Goal: Find contact information: Find contact information

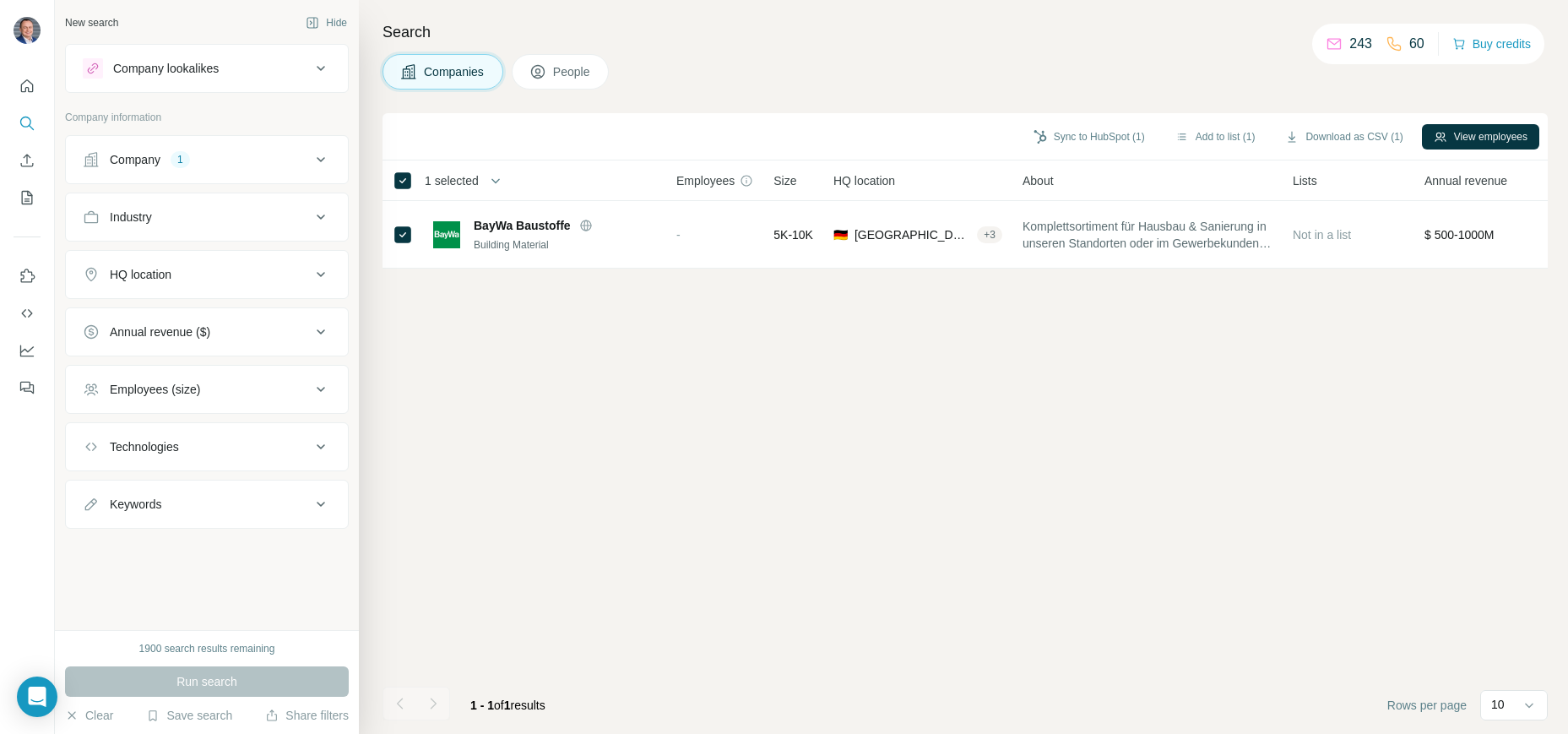
click at [294, 155] on div "Company 1" at bounding box center [197, 159] width 228 height 17
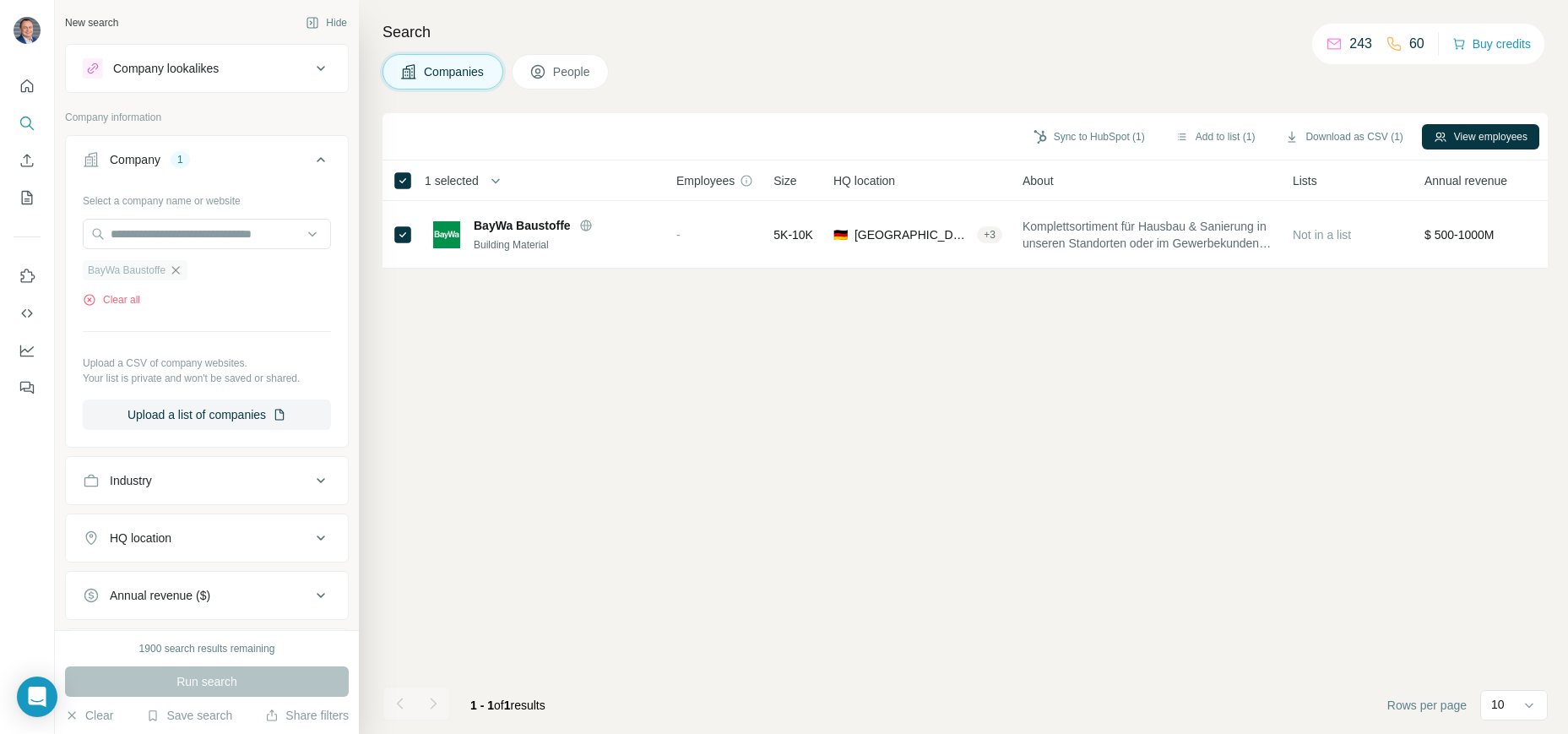
click at [176, 275] on icon "button" at bounding box center [176, 270] width 14 height 14
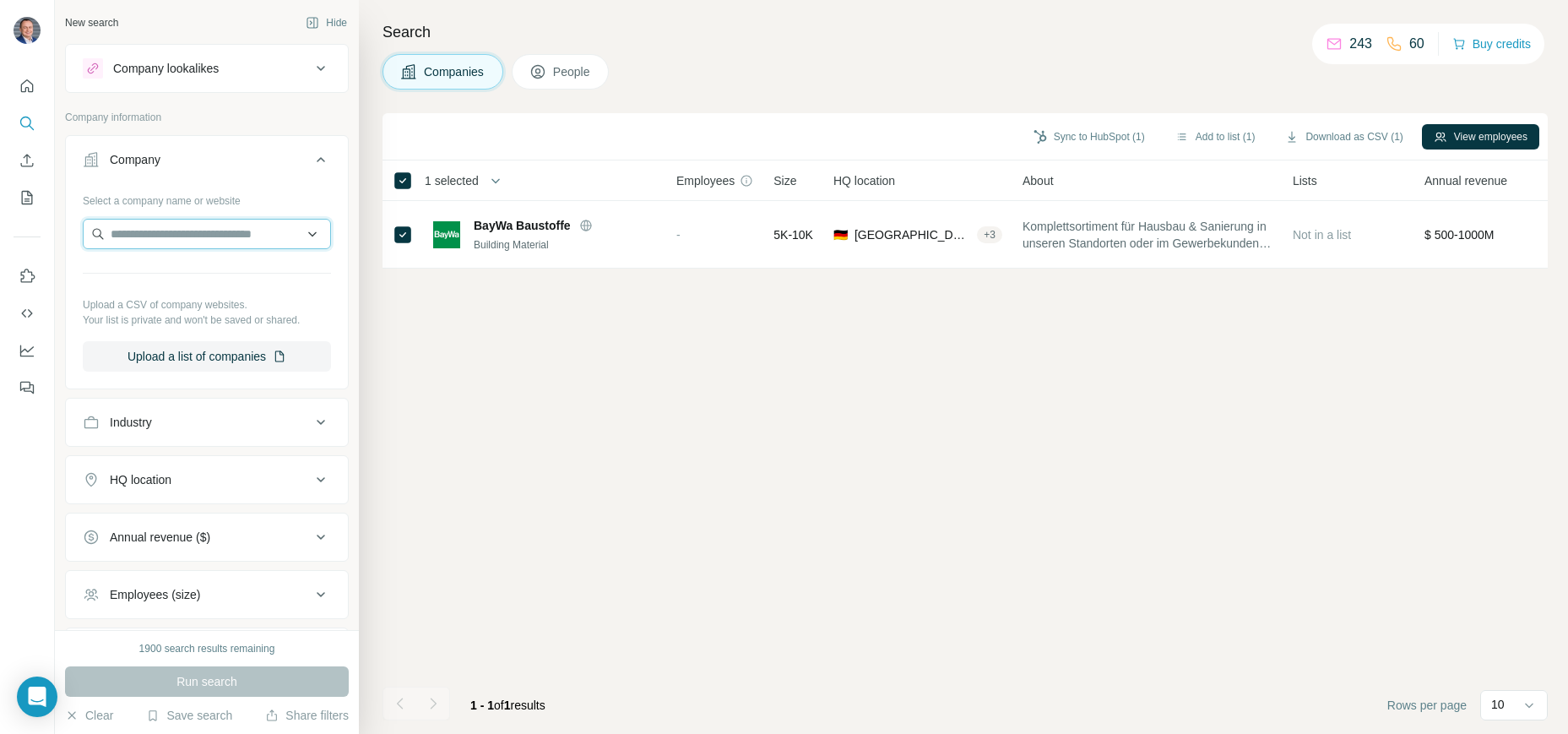
click at [170, 236] on input "text" at bounding box center [207, 233] width 248 height 31
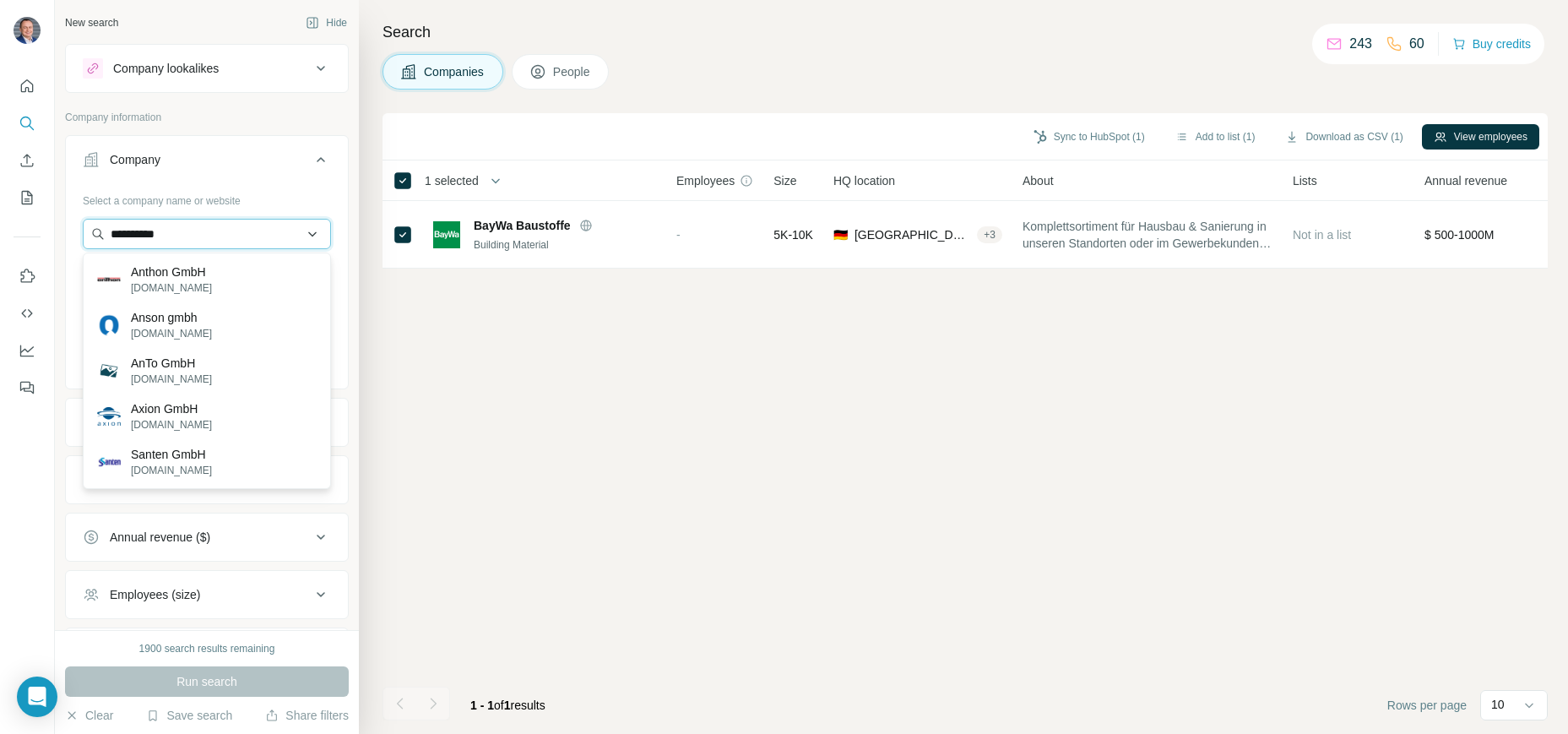
click at [231, 230] on input "**********" at bounding box center [207, 233] width 248 height 31
drag, startPoint x: 156, startPoint y: 236, endPoint x: 13, endPoint y: 235, distance: 143.0
click at [22, 236] on div "**********" at bounding box center [784, 367] width 1568 height 734
paste input "*******"
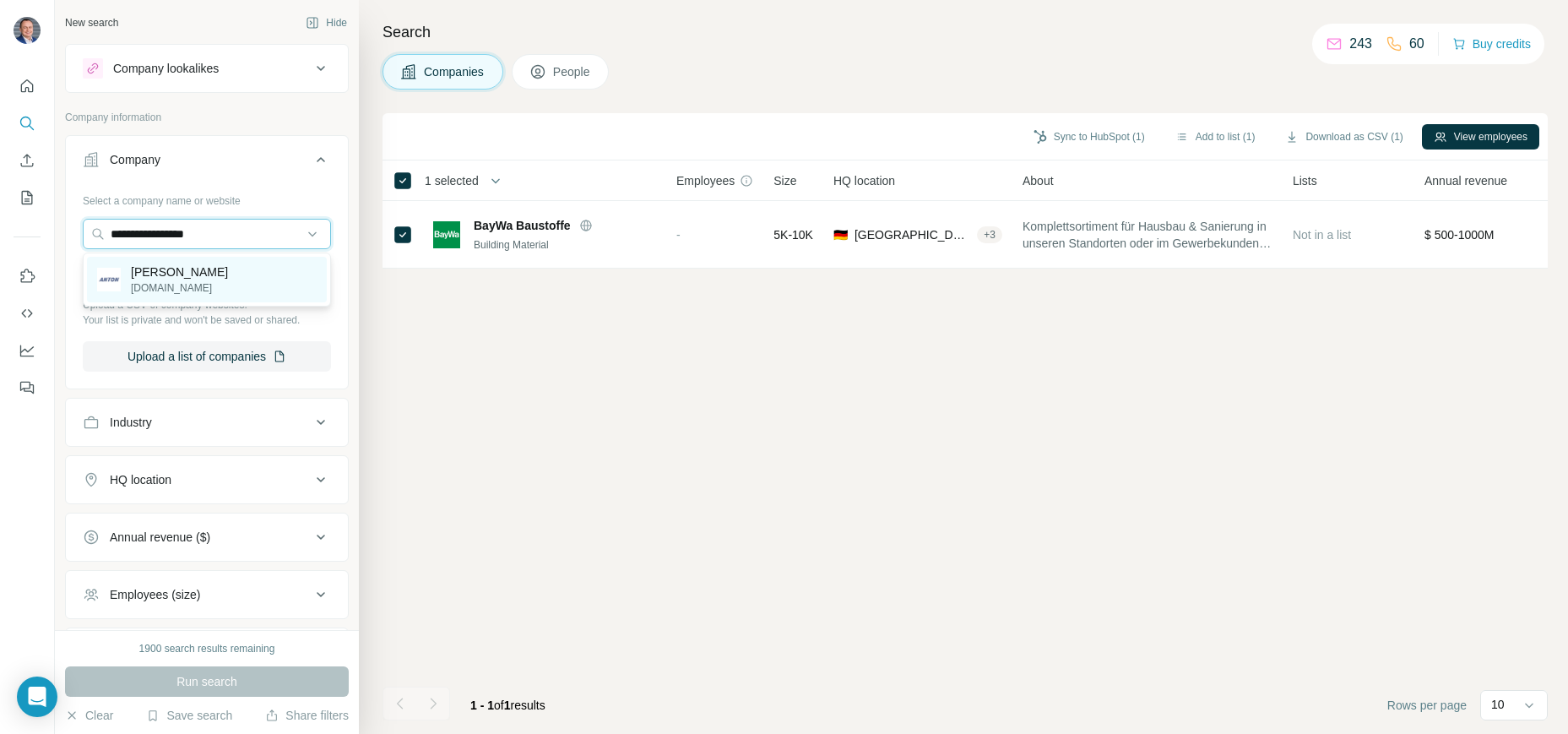
type input "**********"
click at [156, 272] on p "[PERSON_NAME]" at bounding box center [179, 271] width 97 height 17
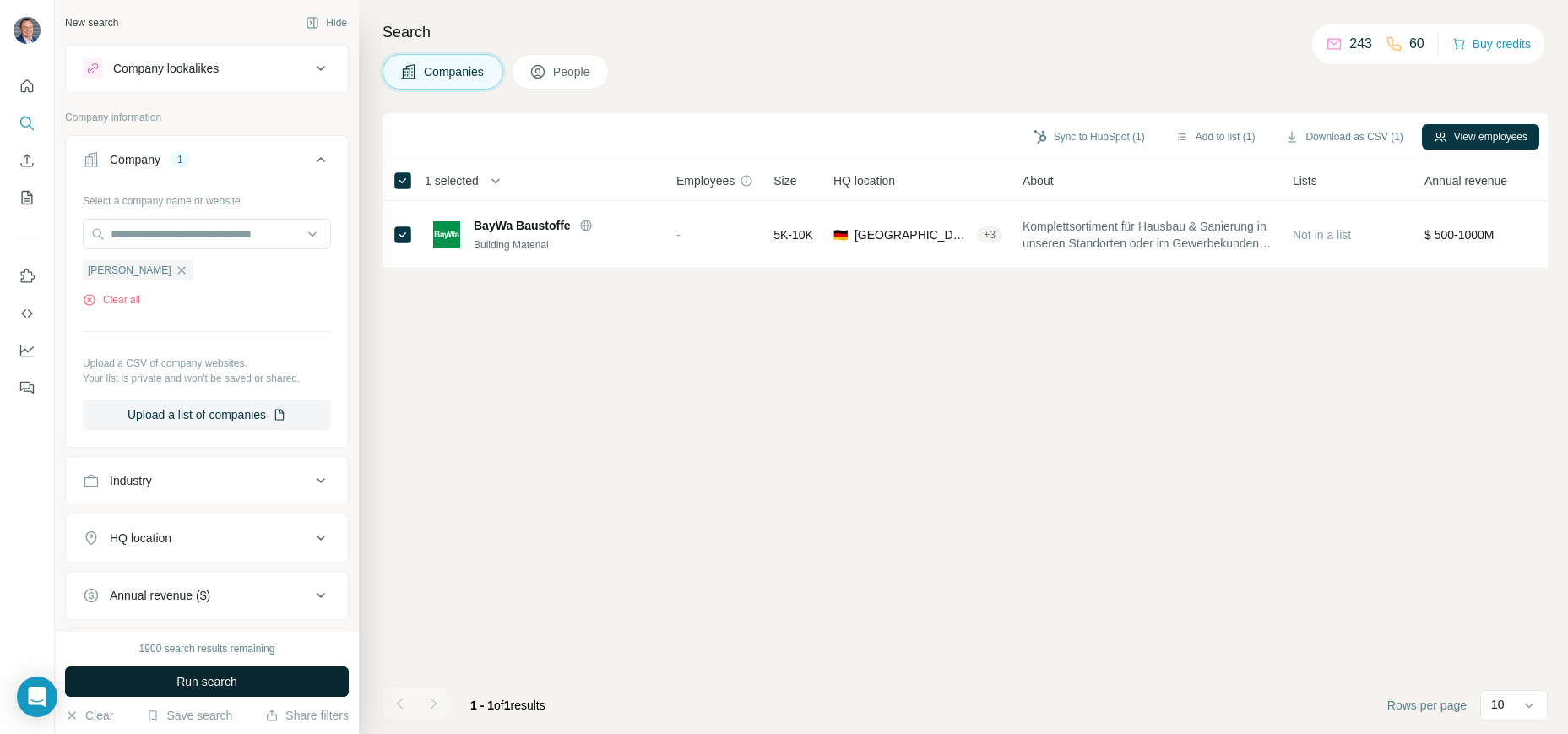
click at [224, 686] on span "Run search" at bounding box center [206, 681] width 60 height 17
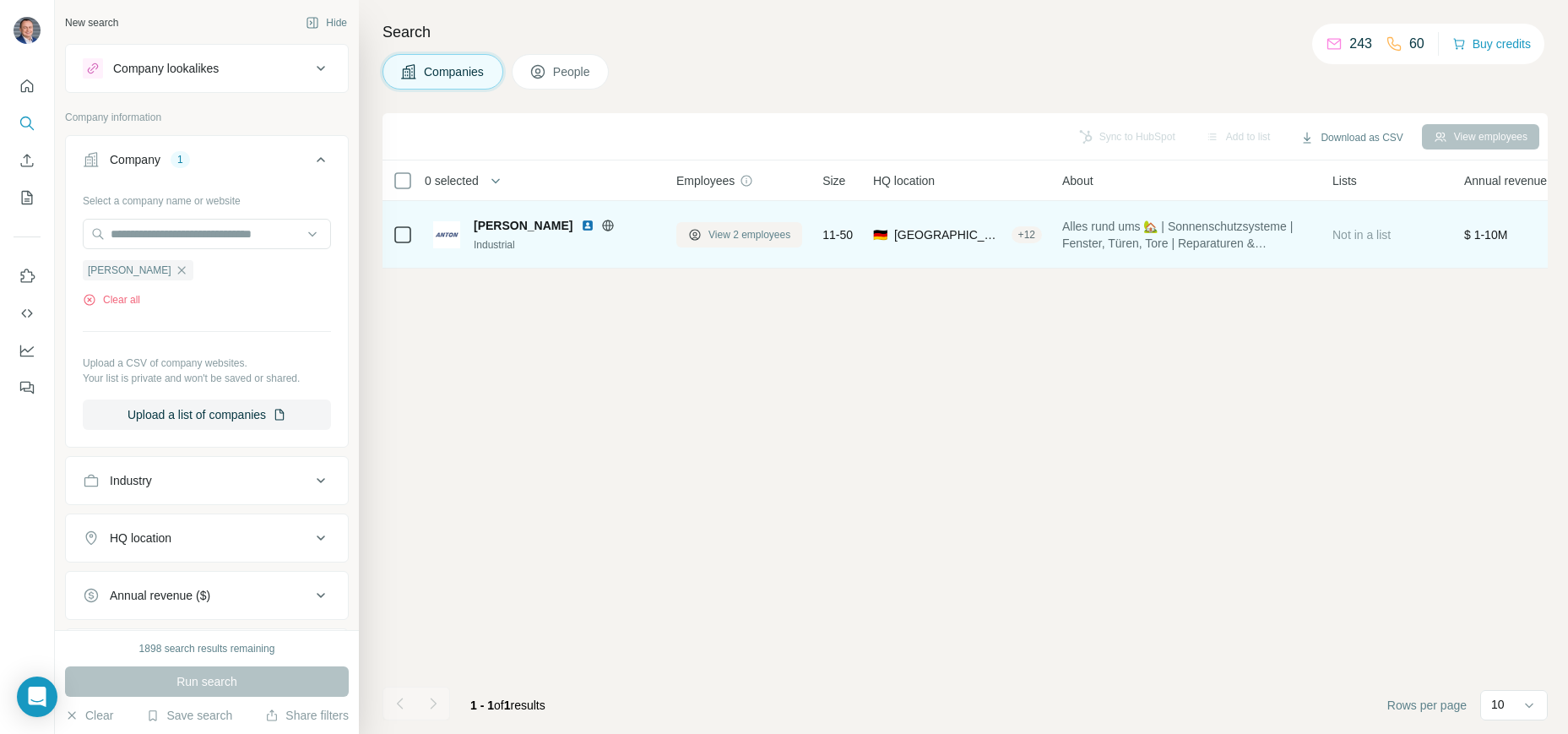
click at [752, 241] on button "View 2 employees" at bounding box center [739, 234] width 126 height 26
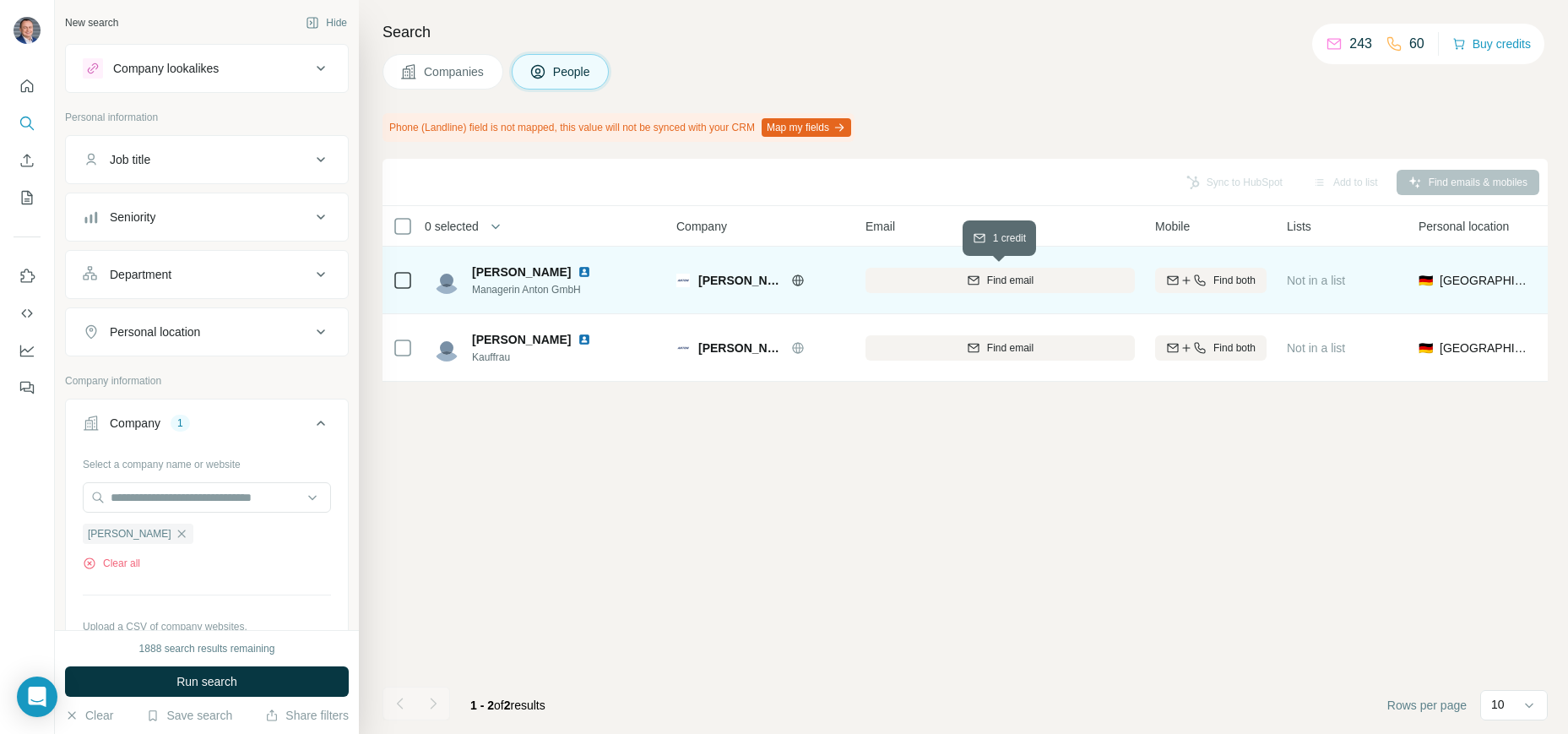
click at [1003, 289] on button "Find email" at bounding box center [1000, 281] width 269 height 26
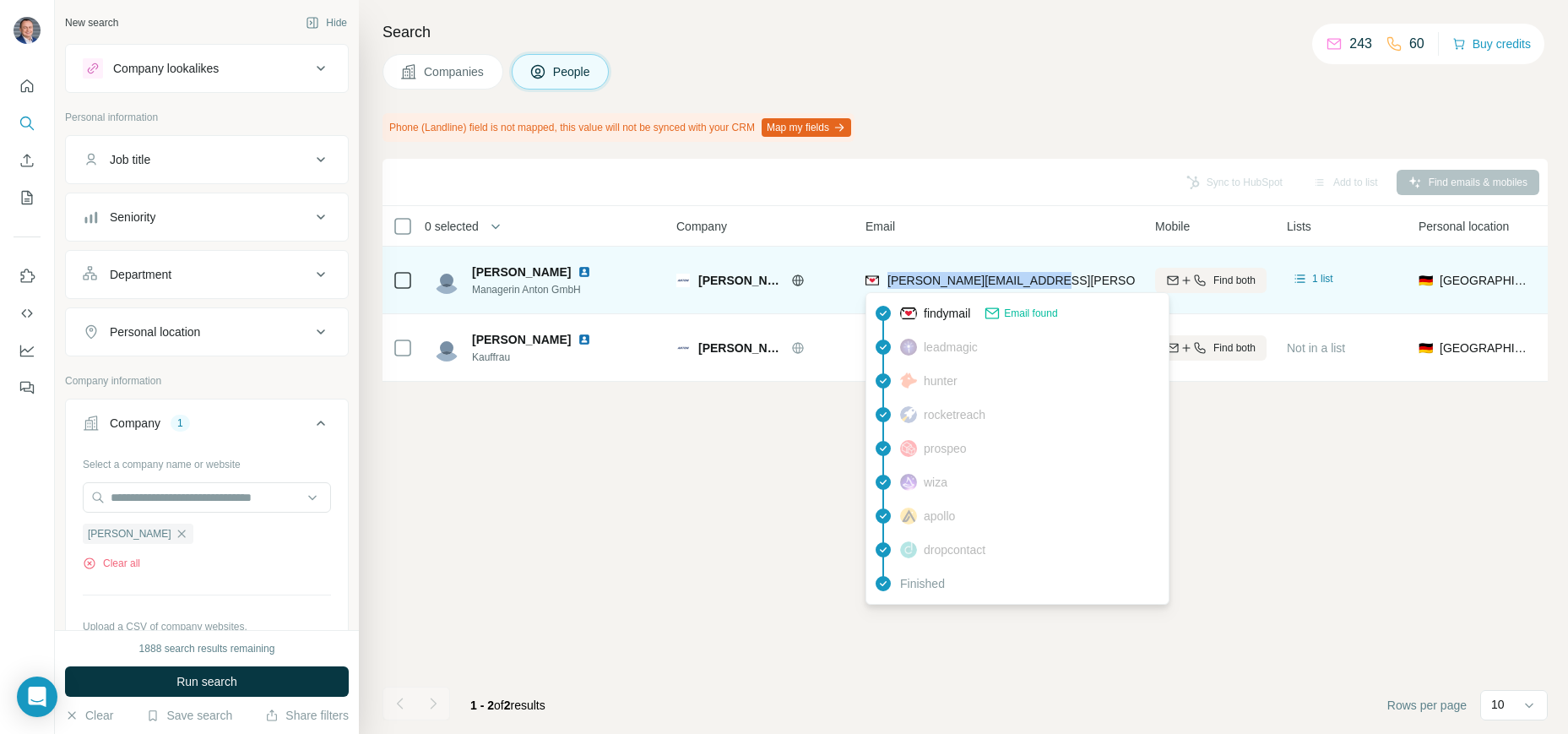
drag, startPoint x: 990, startPoint y: 280, endPoint x: 884, endPoint y: 282, distance: 106.0
click at [884, 282] on div "[PERSON_NAME][EMAIL_ADDRESS][PERSON_NAME][DOMAIN_NAME]" at bounding box center [1000, 279] width 269 height 46
copy span "[PERSON_NAME][EMAIL_ADDRESS][PERSON_NAME][DOMAIN_NAME]"
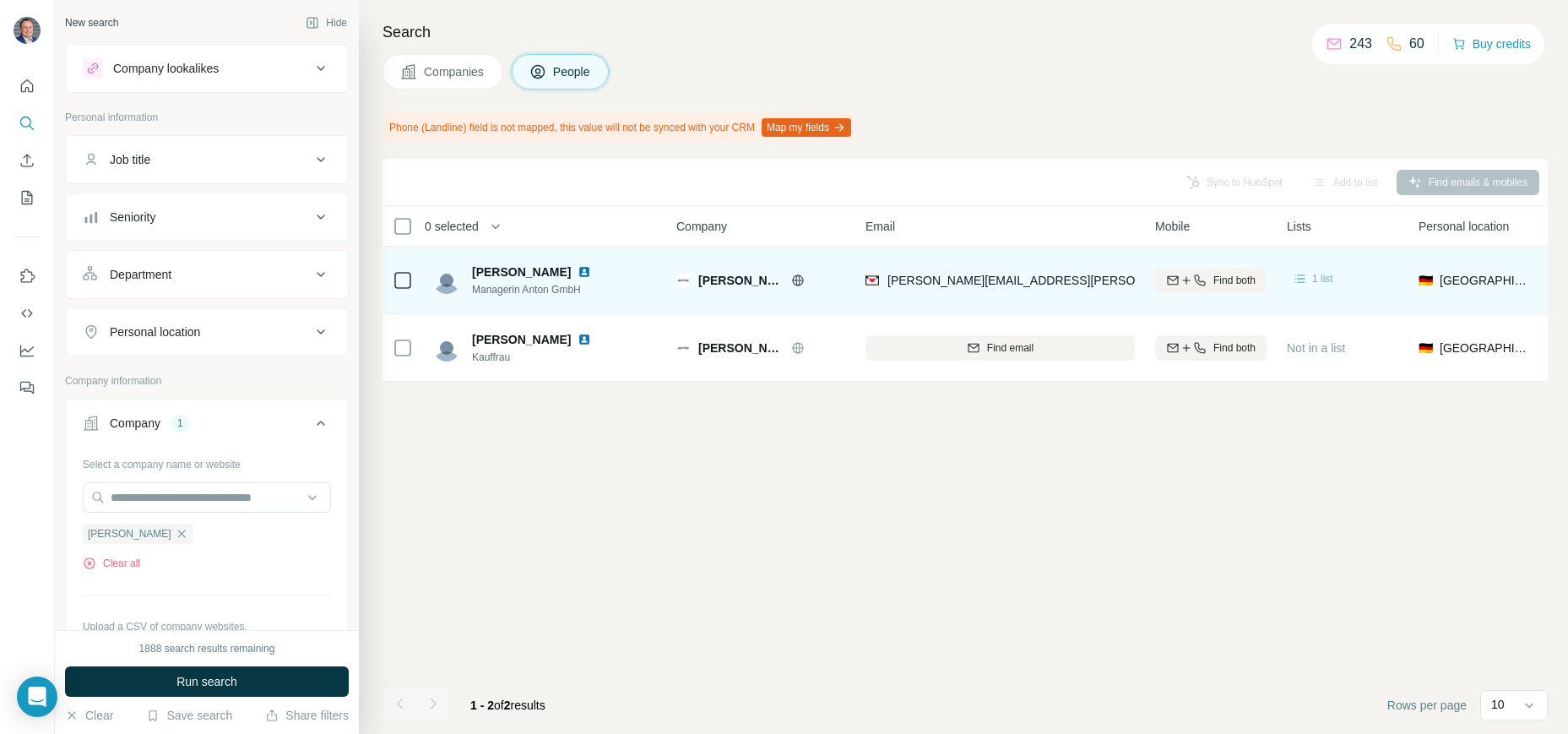
click at [1316, 281] on span "1 list" at bounding box center [1322, 278] width 21 height 15
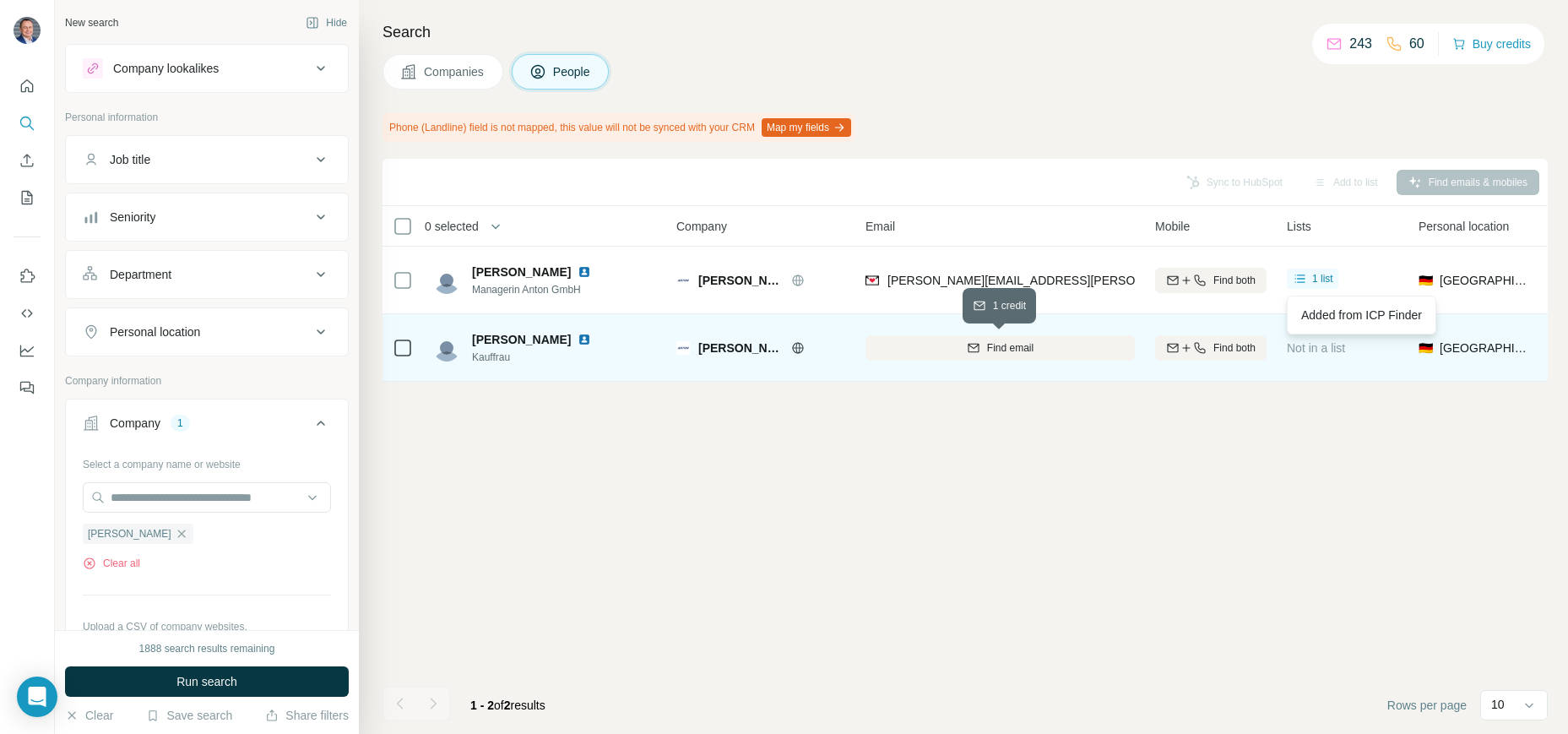
click at [1013, 354] on span "Find email" at bounding box center [1010, 347] width 46 height 15
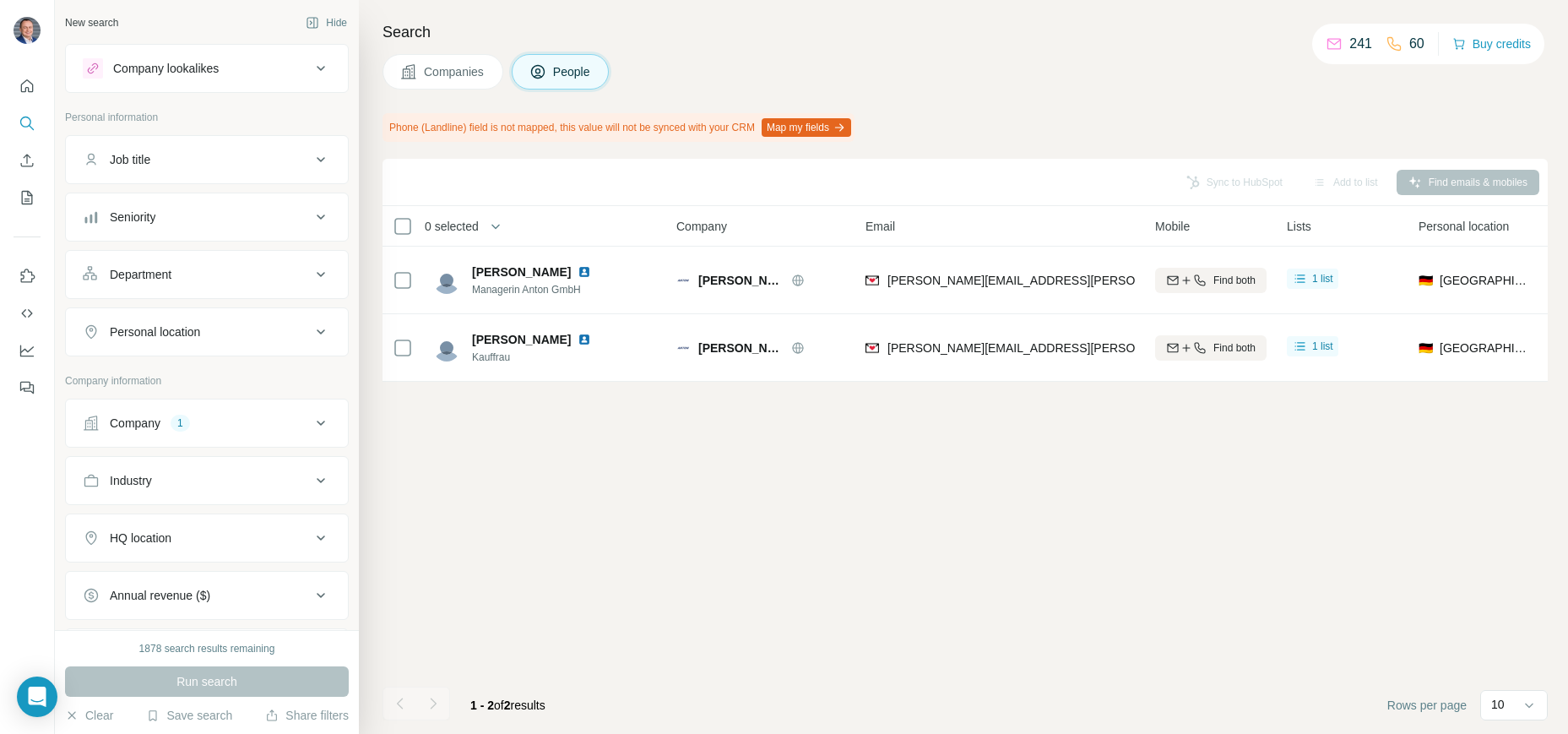
click at [220, 56] on button "Company lookalikes" at bounding box center [207, 68] width 282 height 41
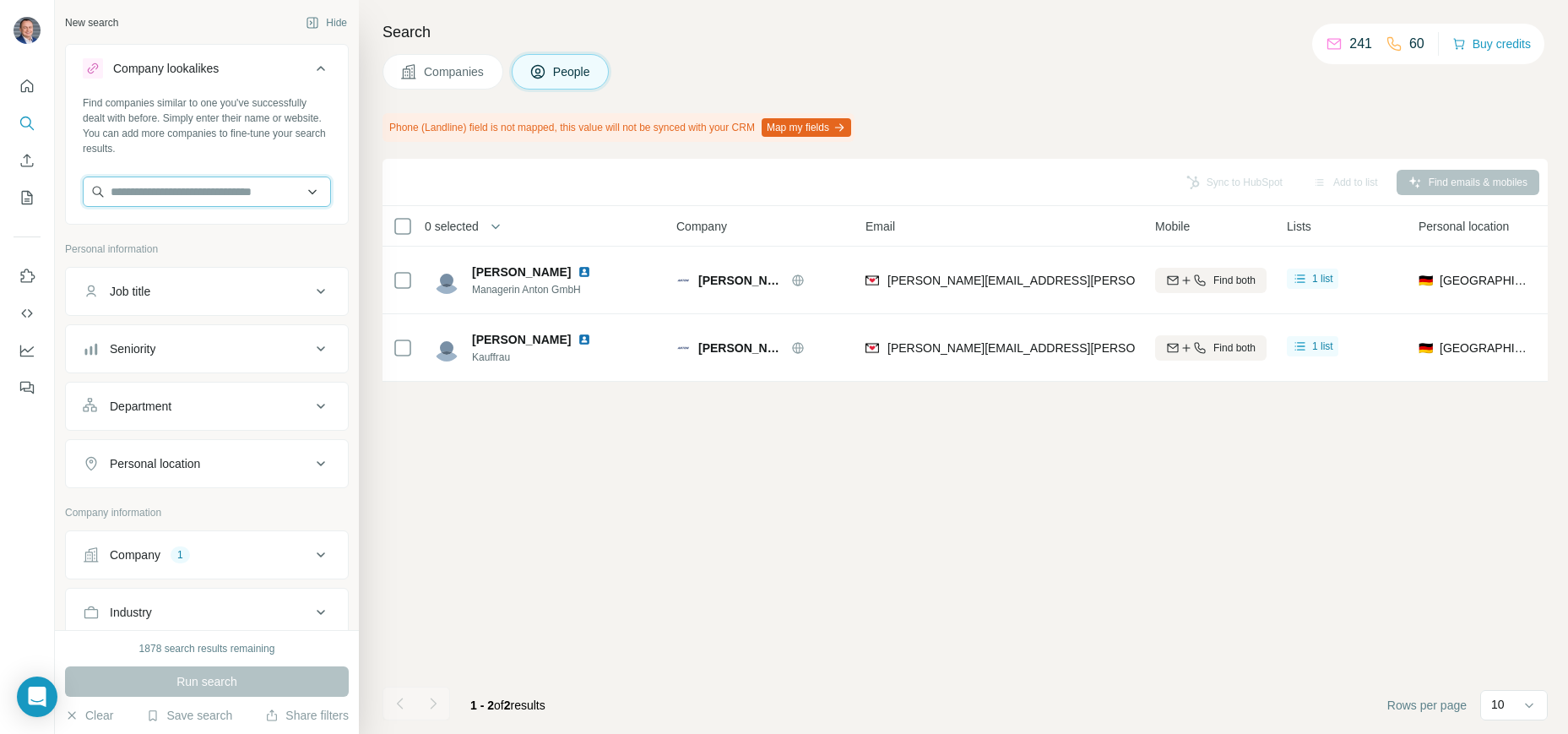
click at [205, 185] on input "text" at bounding box center [207, 191] width 248 height 31
paste input "**********"
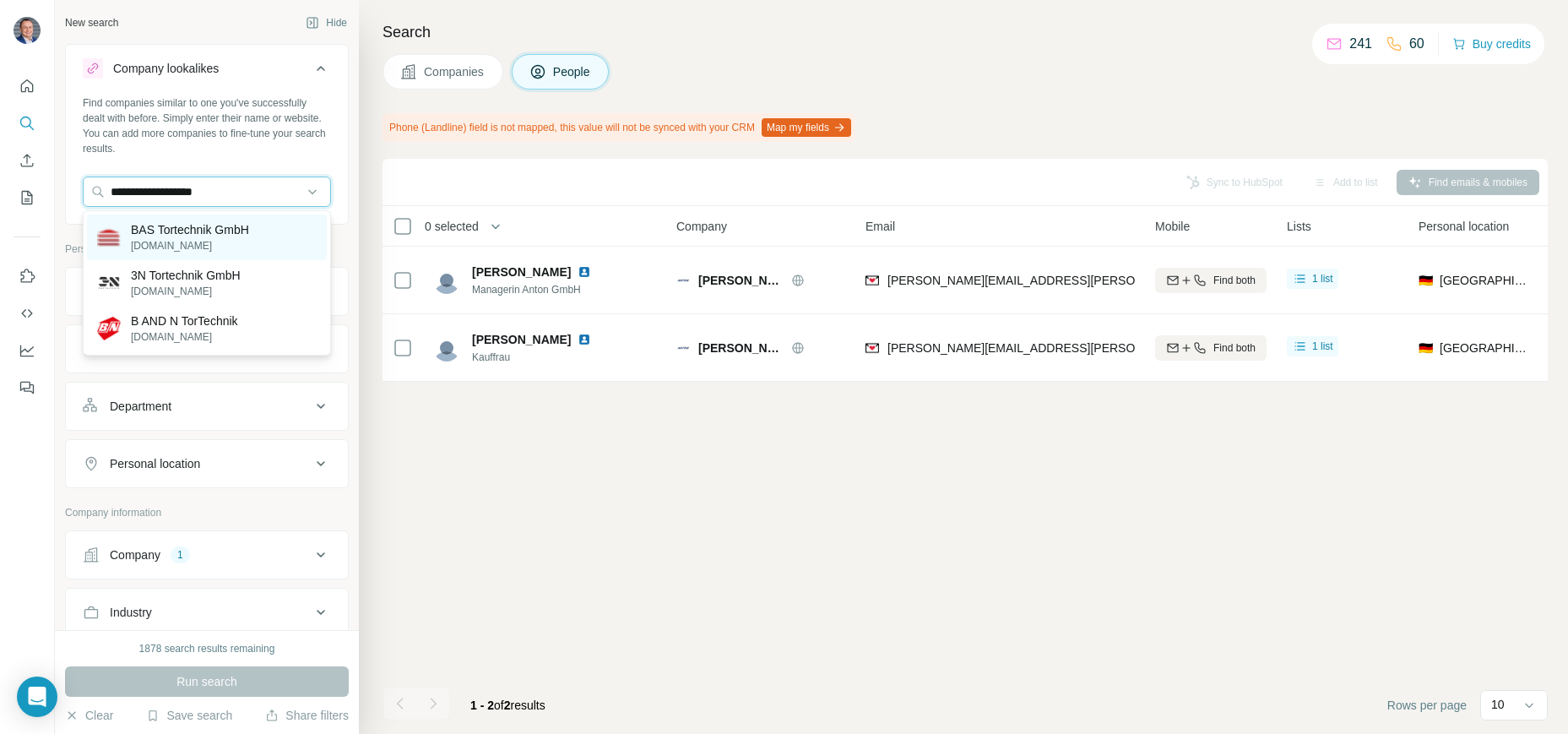
type input "**********"
click at [188, 231] on p "BAS Tortechnik GmbH" at bounding box center [189, 229] width 118 height 17
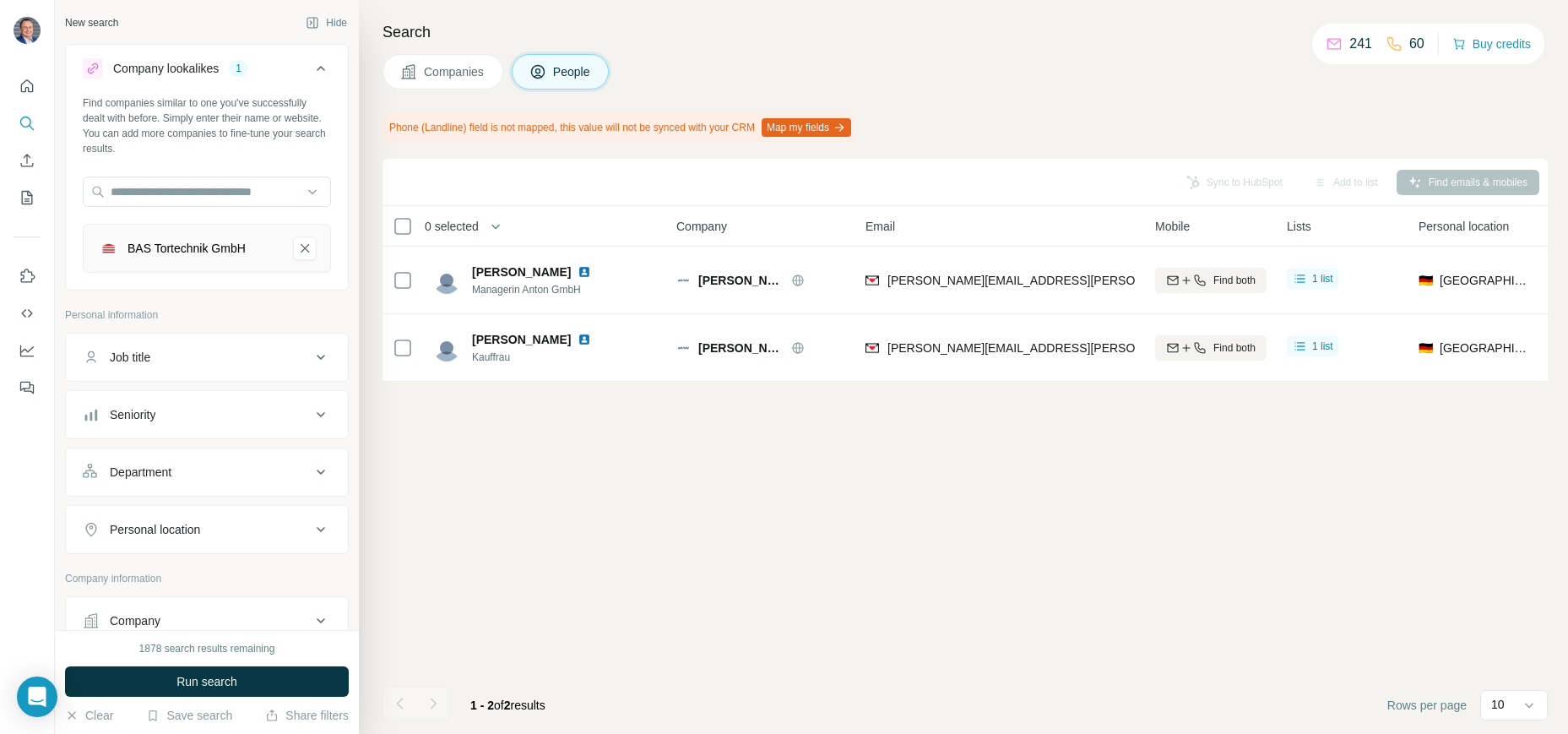
click at [460, 63] on span "Companies" at bounding box center [454, 71] width 61 height 17
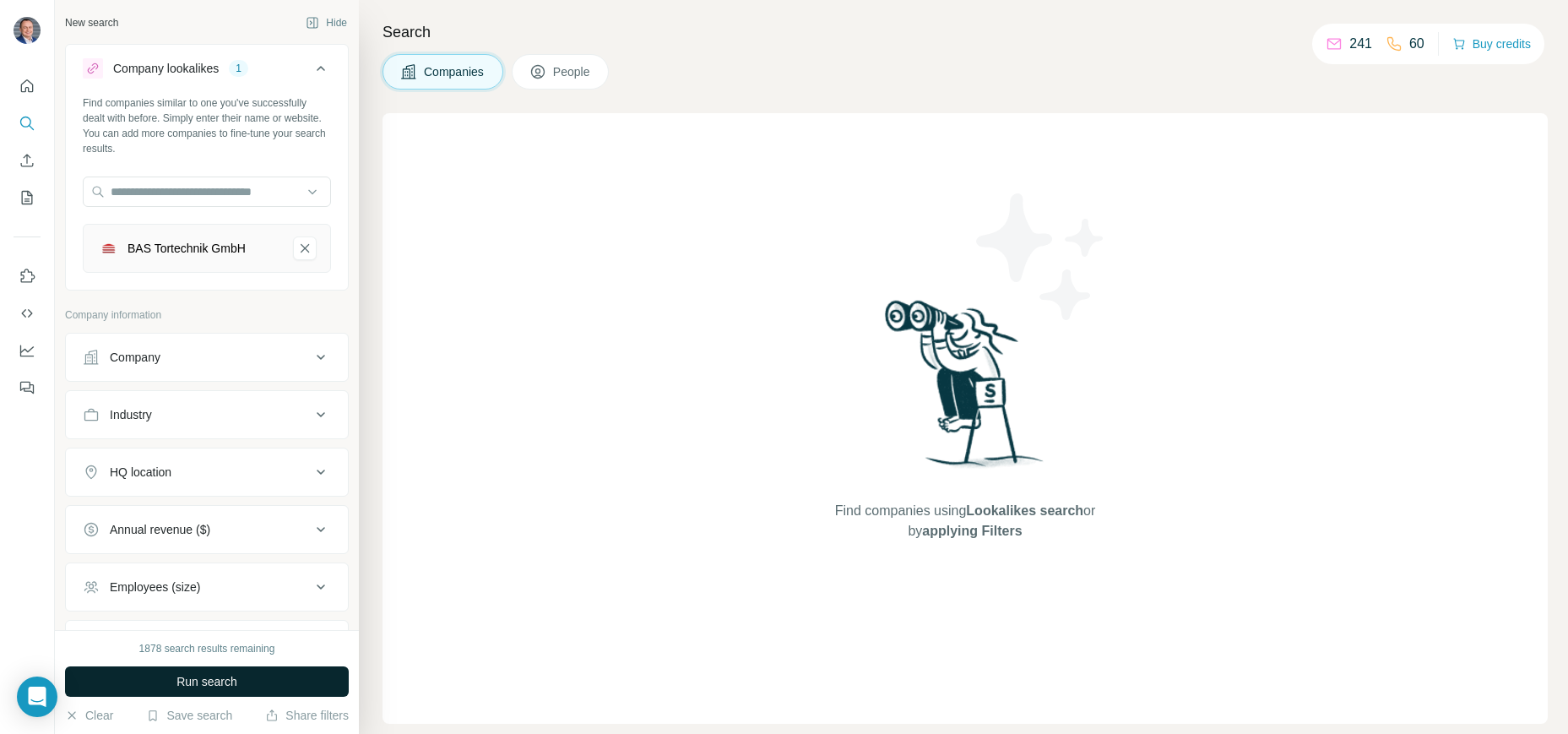
click at [241, 677] on button "Run search" at bounding box center [207, 681] width 284 height 31
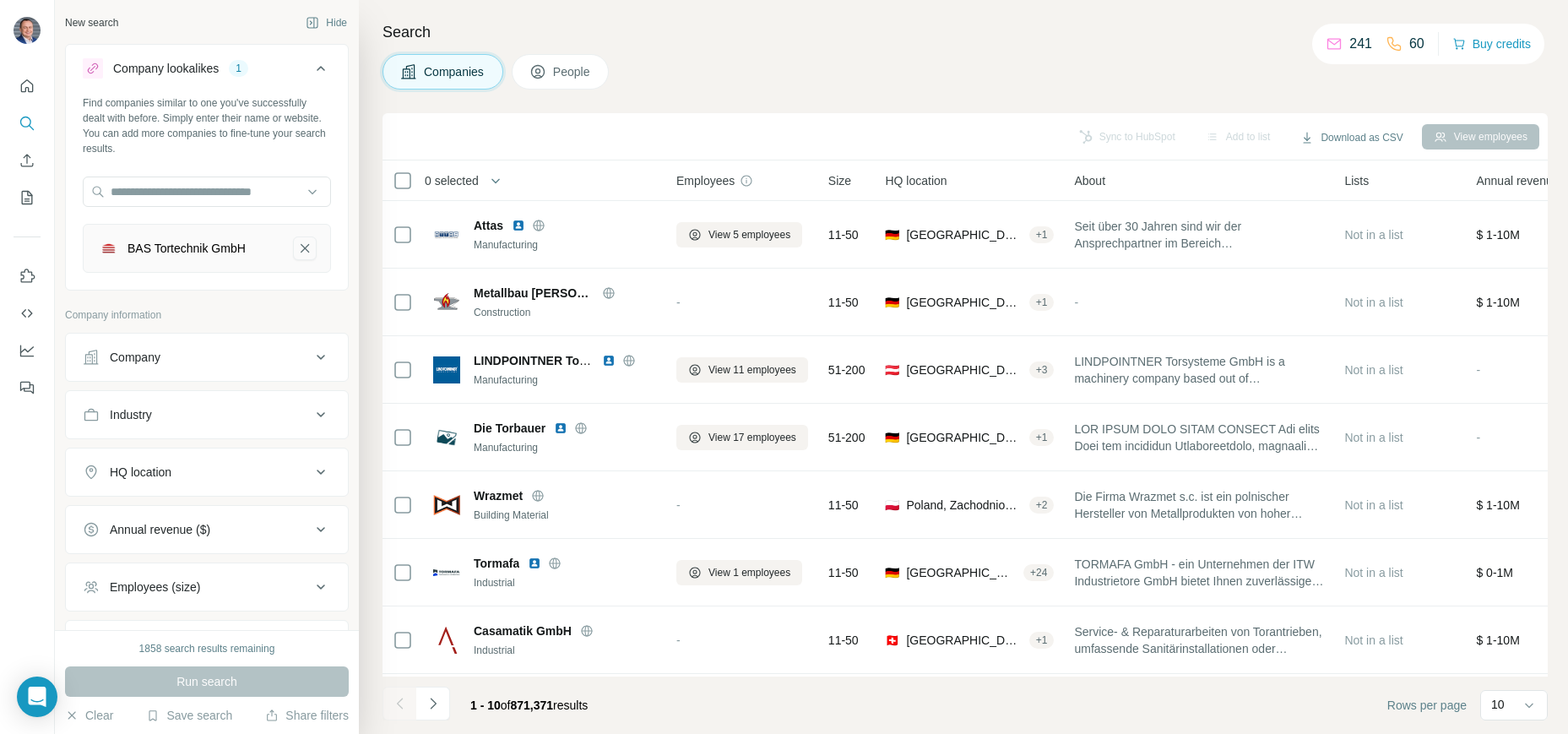
click at [307, 247] on icon "BAS Tortechnik GmbH-remove-button" at bounding box center [304, 247] width 15 height 17
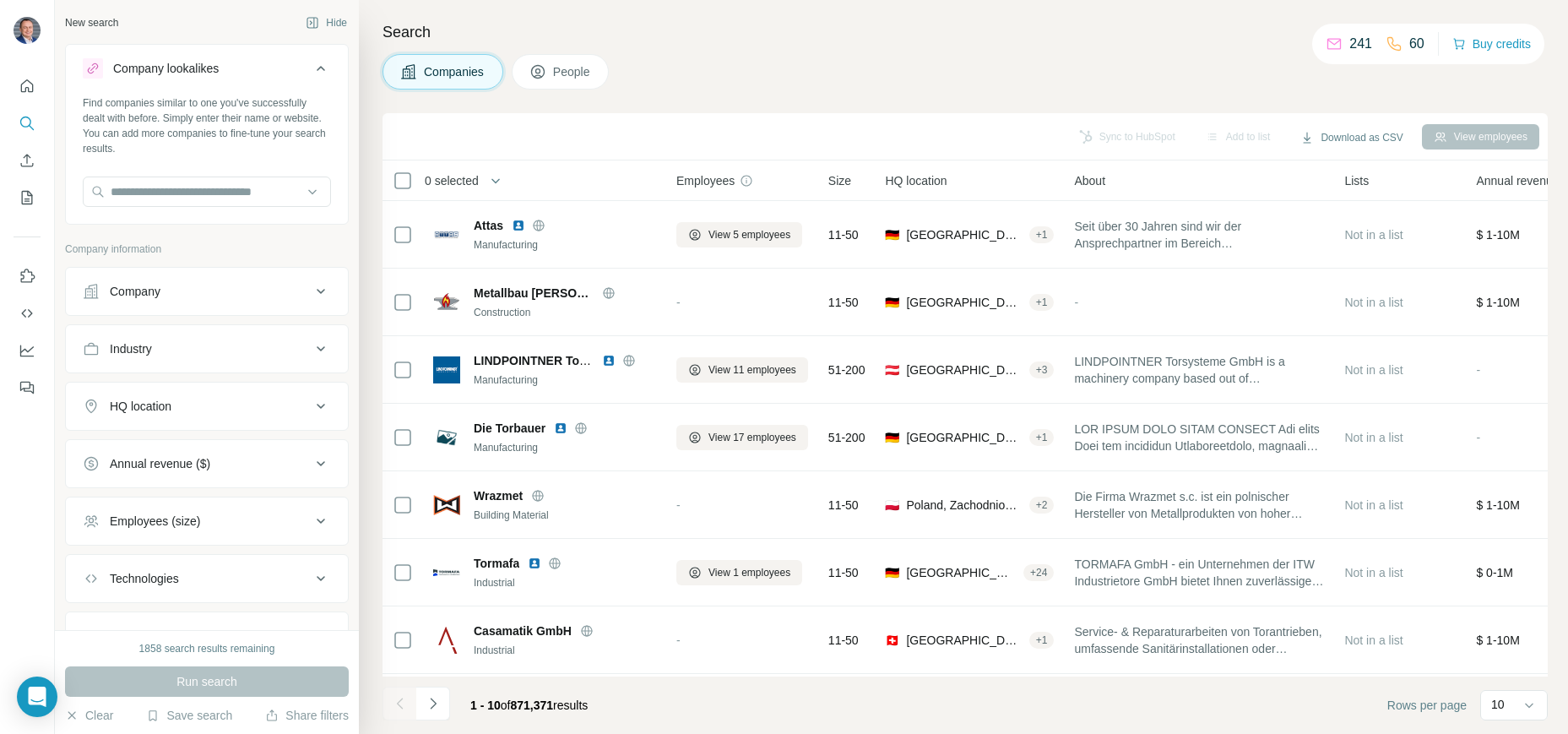
click at [544, 71] on icon at bounding box center [538, 72] width 14 height 14
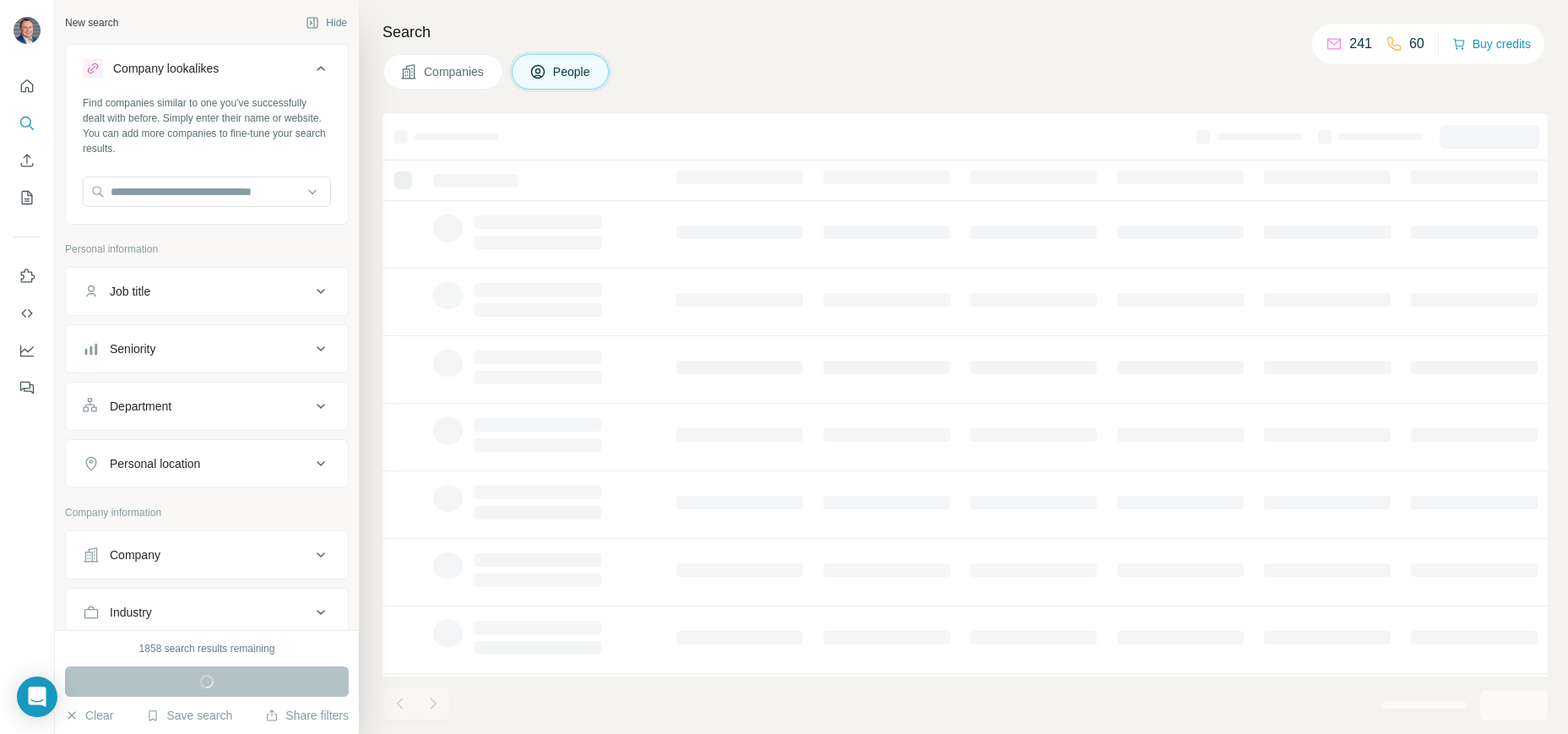
click at [320, 70] on icon at bounding box center [321, 68] width 20 height 20
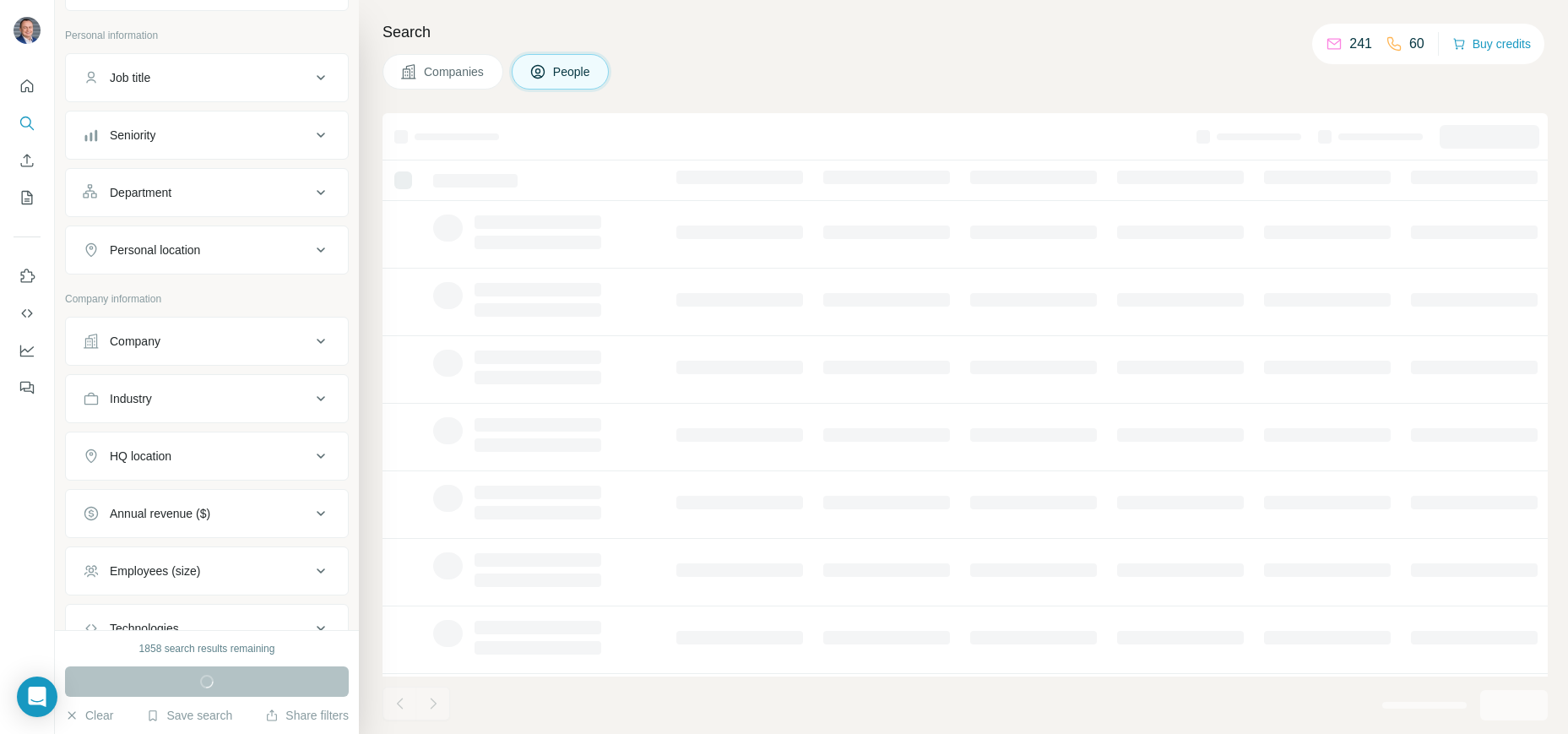
scroll to position [210, 0]
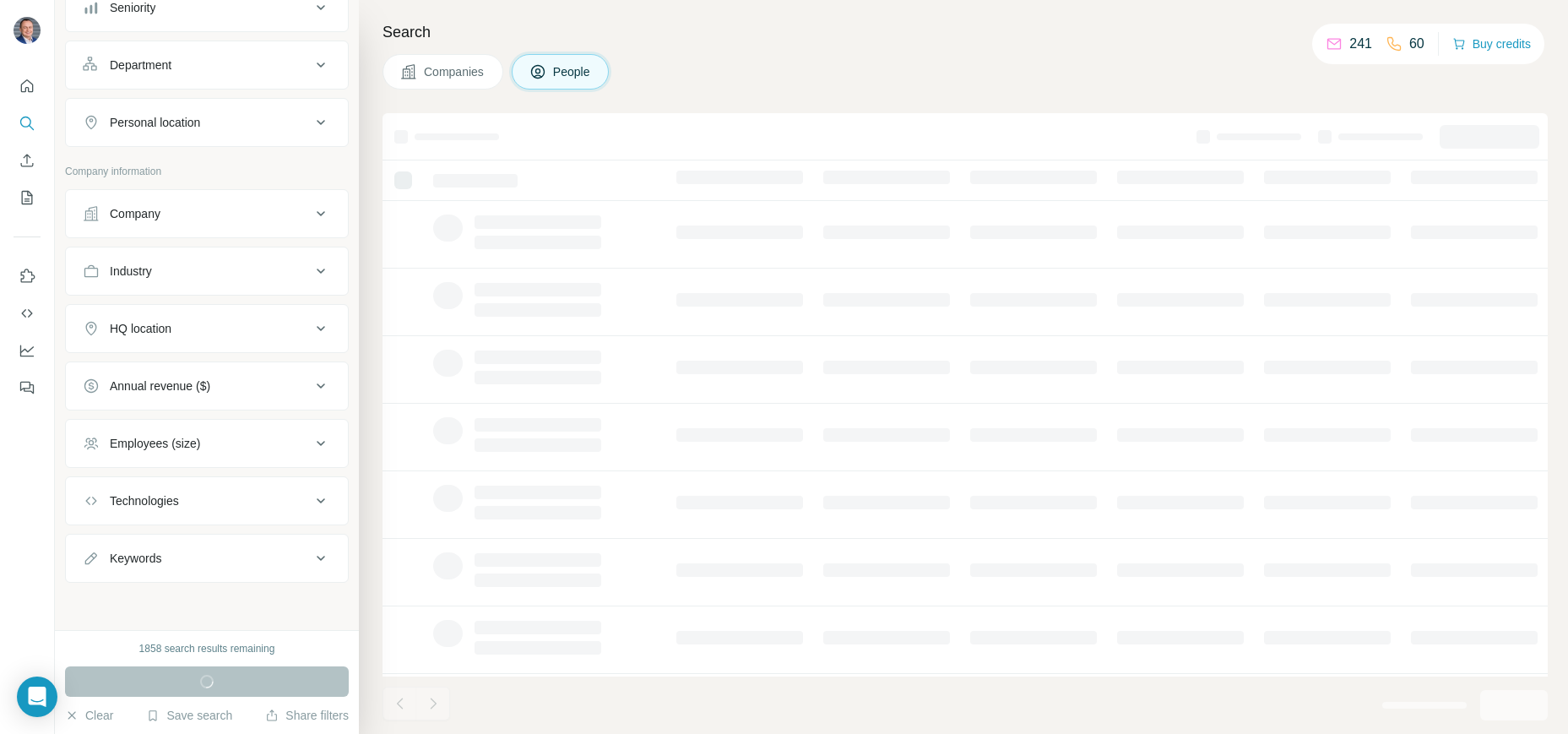
click at [244, 565] on div "Keywords" at bounding box center [197, 558] width 228 height 17
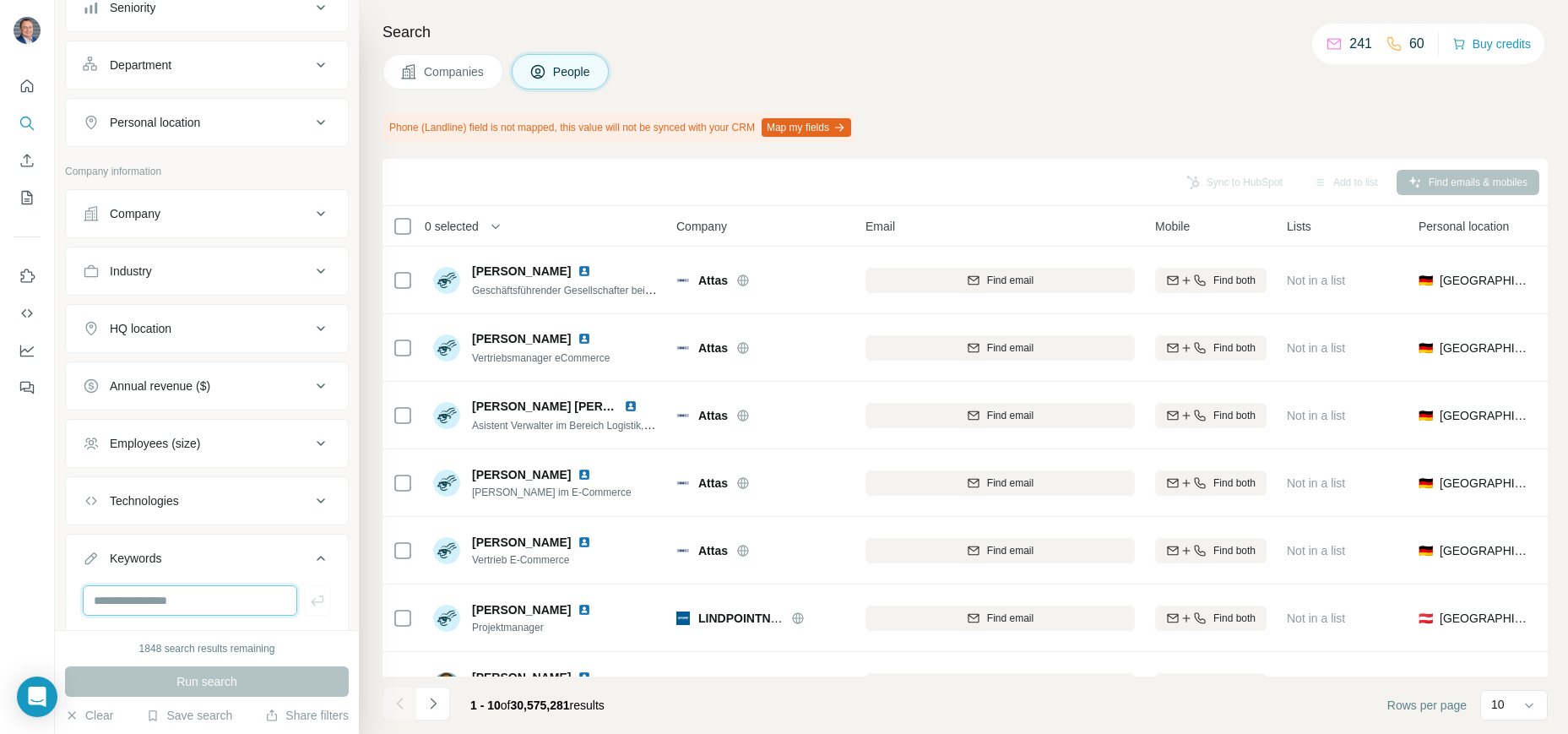
click at [231, 604] on input "text" at bounding box center [190, 599] width 215 height 31
paste input "**********"
type input "**********"
click at [313, 596] on icon "button" at bounding box center [317, 599] width 17 height 17
click at [241, 679] on button "Run search" at bounding box center [207, 681] width 284 height 31
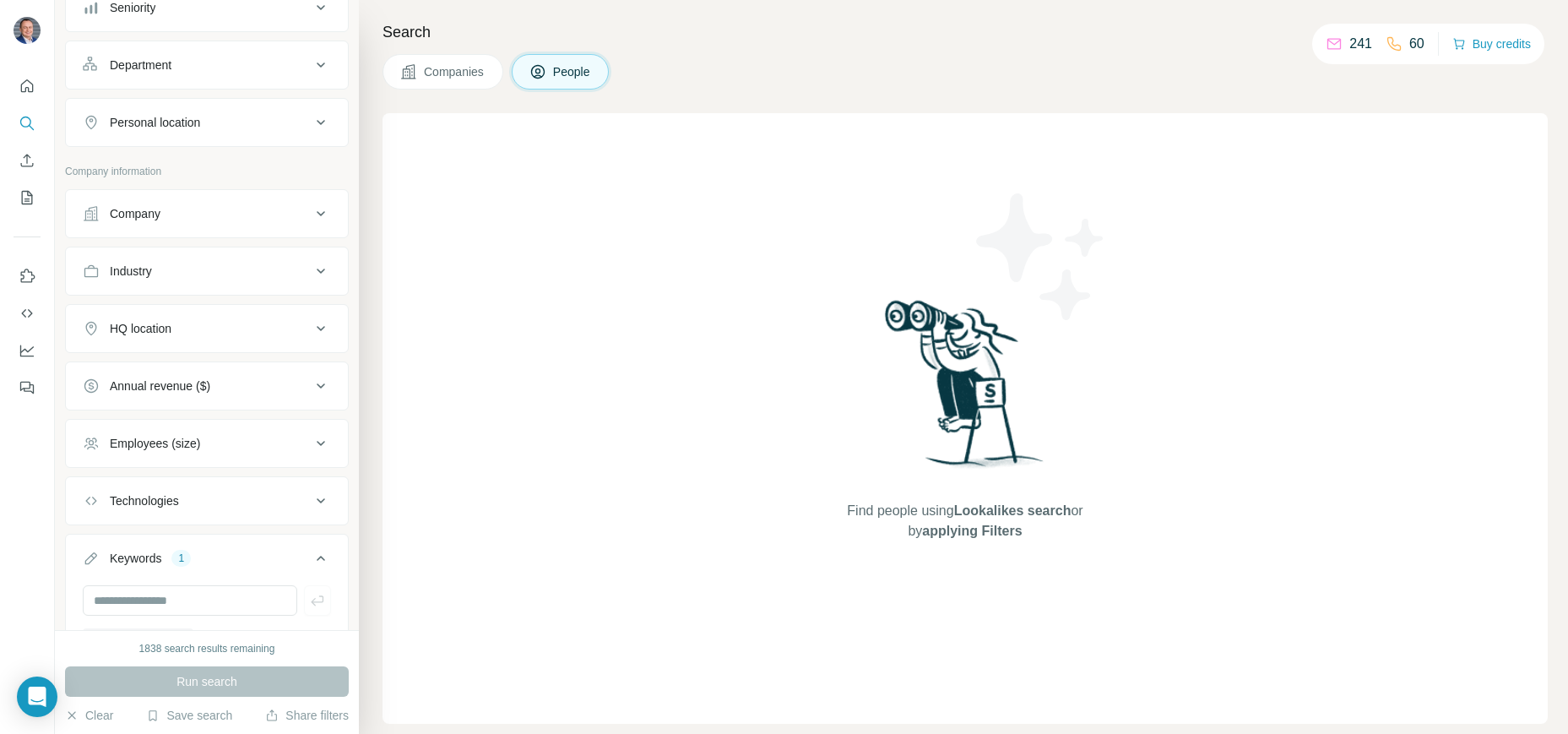
click at [465, 80] on button "Companies" at bounding box center [443, 72] width 121 height 36
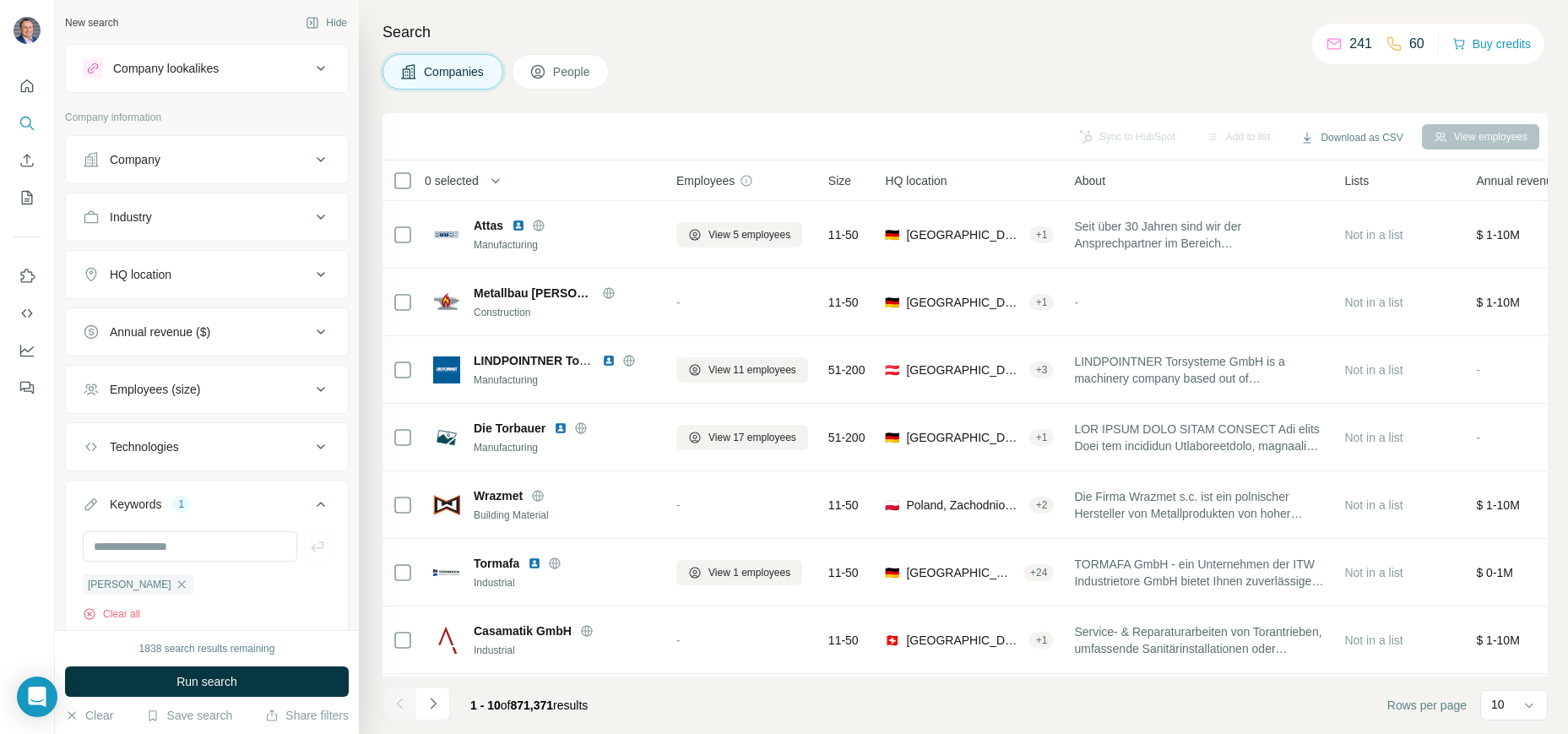
click at [223, 158] on div "Company" at bounding box center [197, 159] width 228 height 17
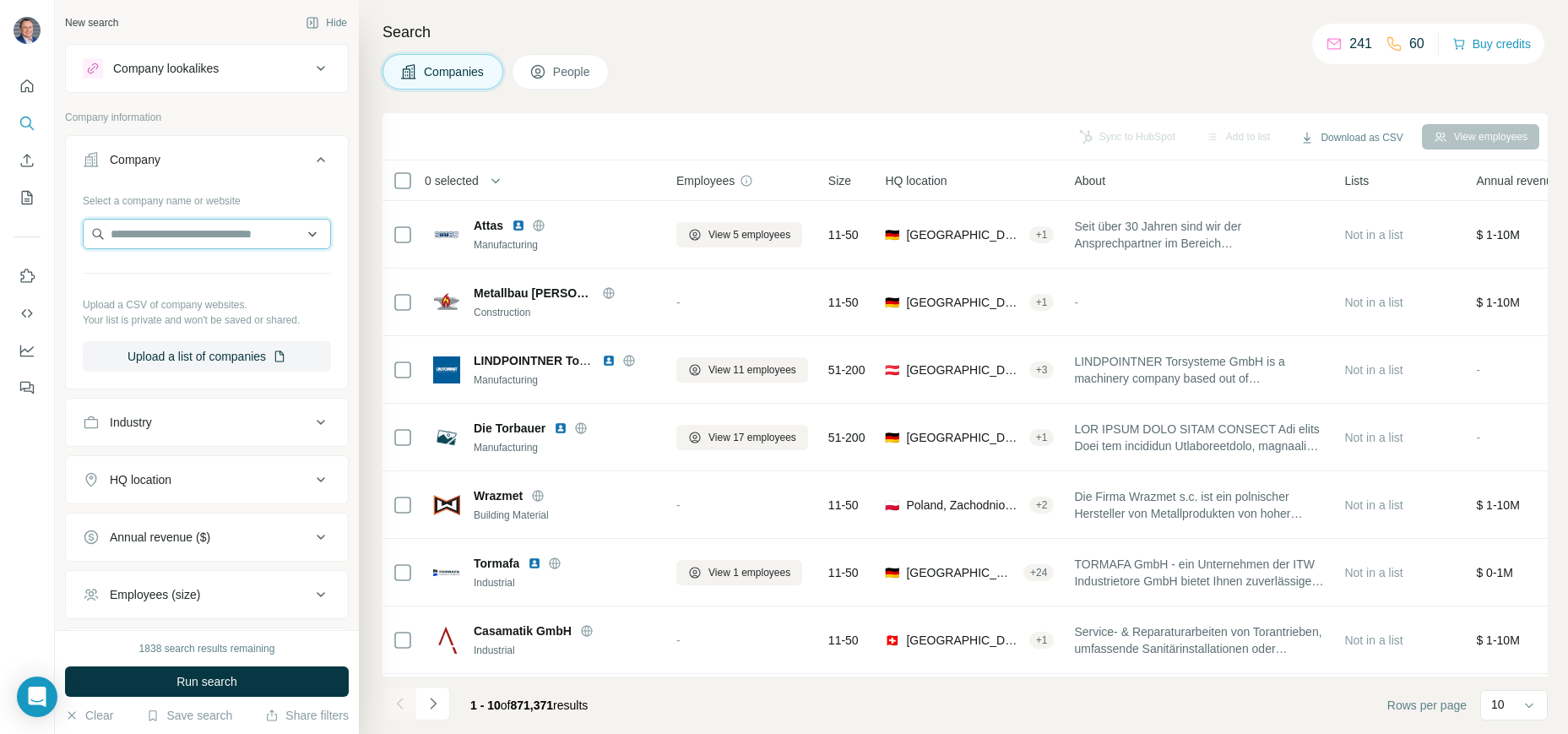
click at [153, 236] on input "text" at bounding box center [207, 233] width 248 height 31
paste input "**********"
type input "**********"
click at [167, 284] on p "[DOMAIN_NAME]" at bounding box center [184, 287] width 107 height 15
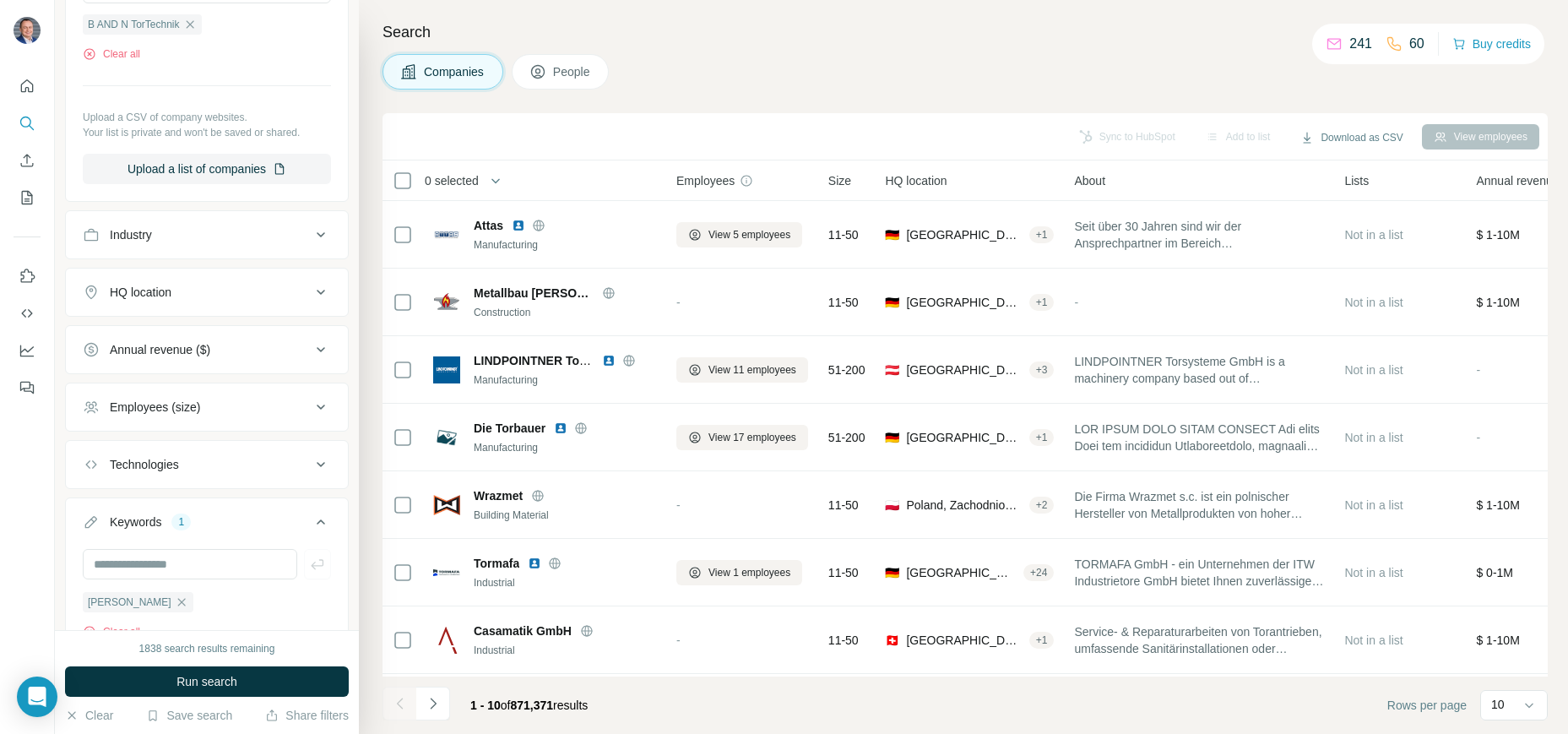
scroll to position [321, 0]
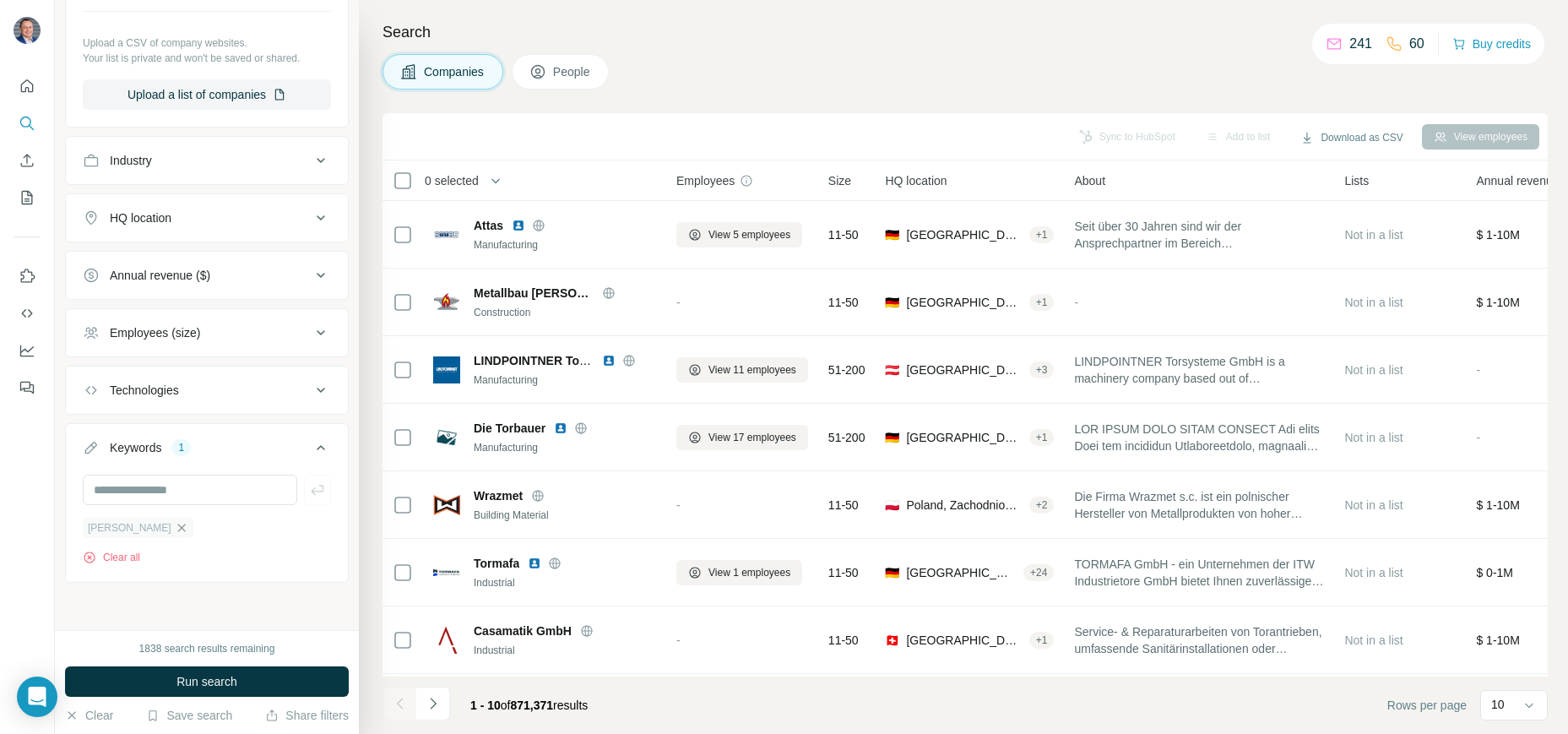
click at [176, 532] on icon "button" at bounding box center [182, 528] width 14 height 14
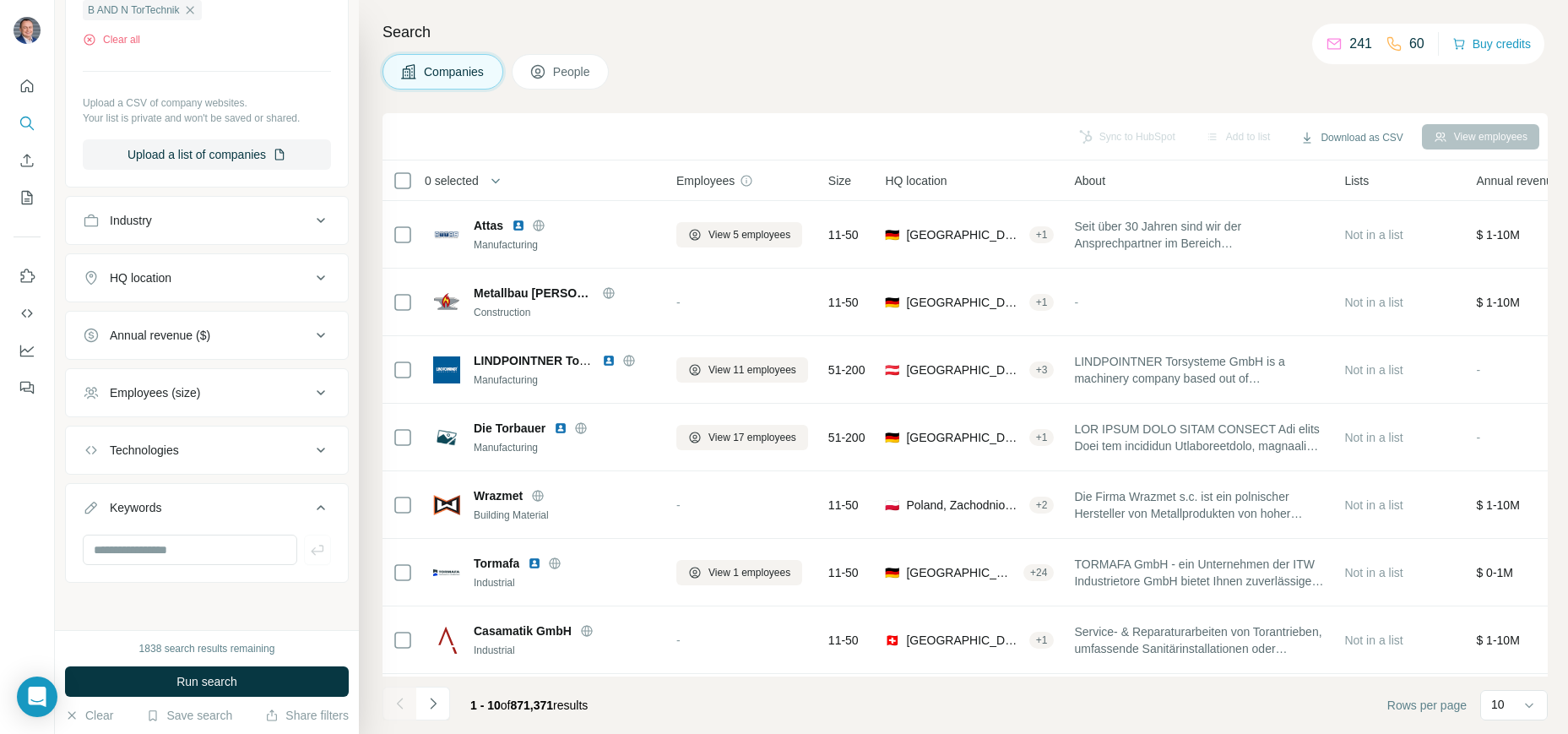
scroll to position [261, 0]
click at [213, 681] on span "Run search" at bounding box center [206, 681] width 60 height 17
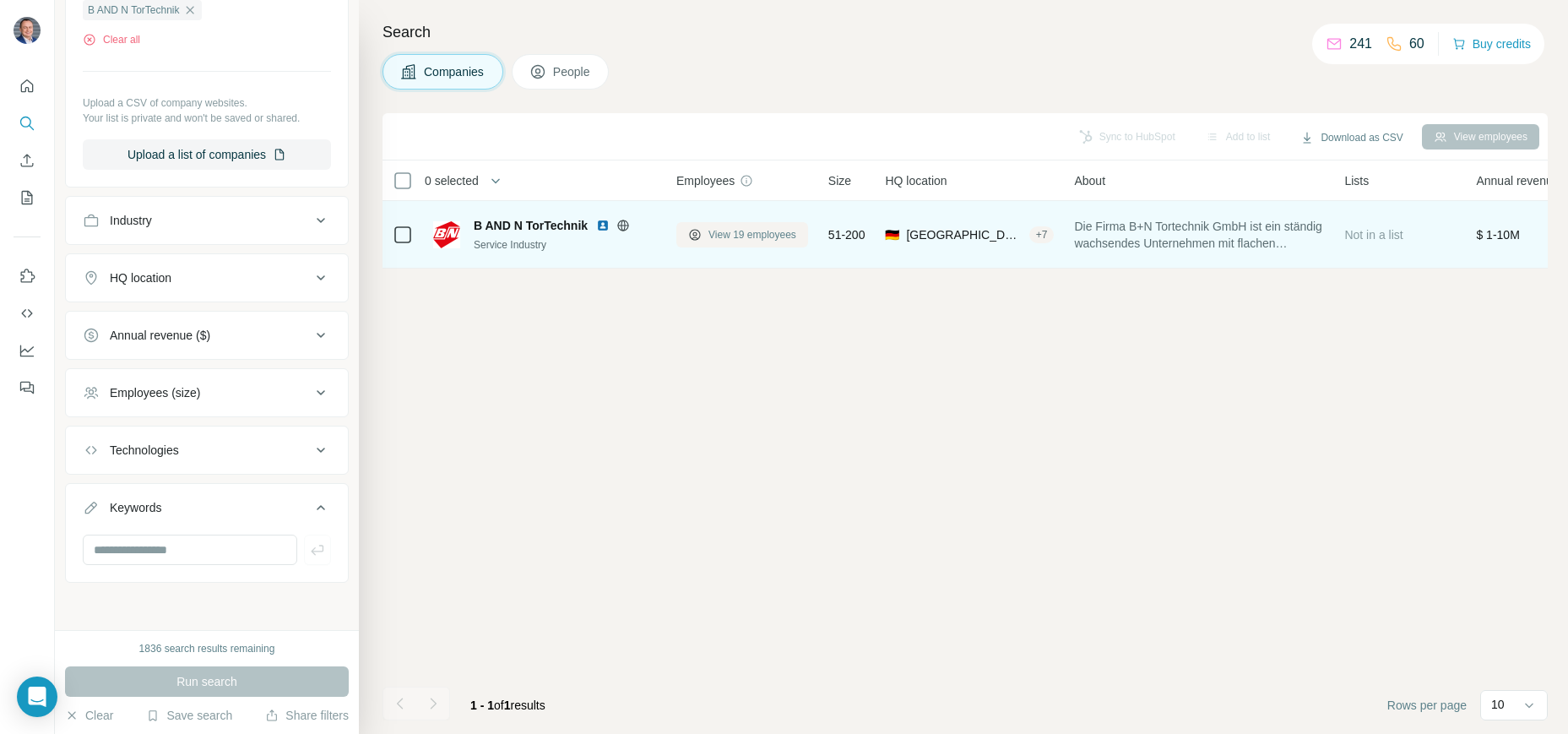
click at [743, 236] on span "View 19 employees" at bounding box center [752, 234] width 88 height 15
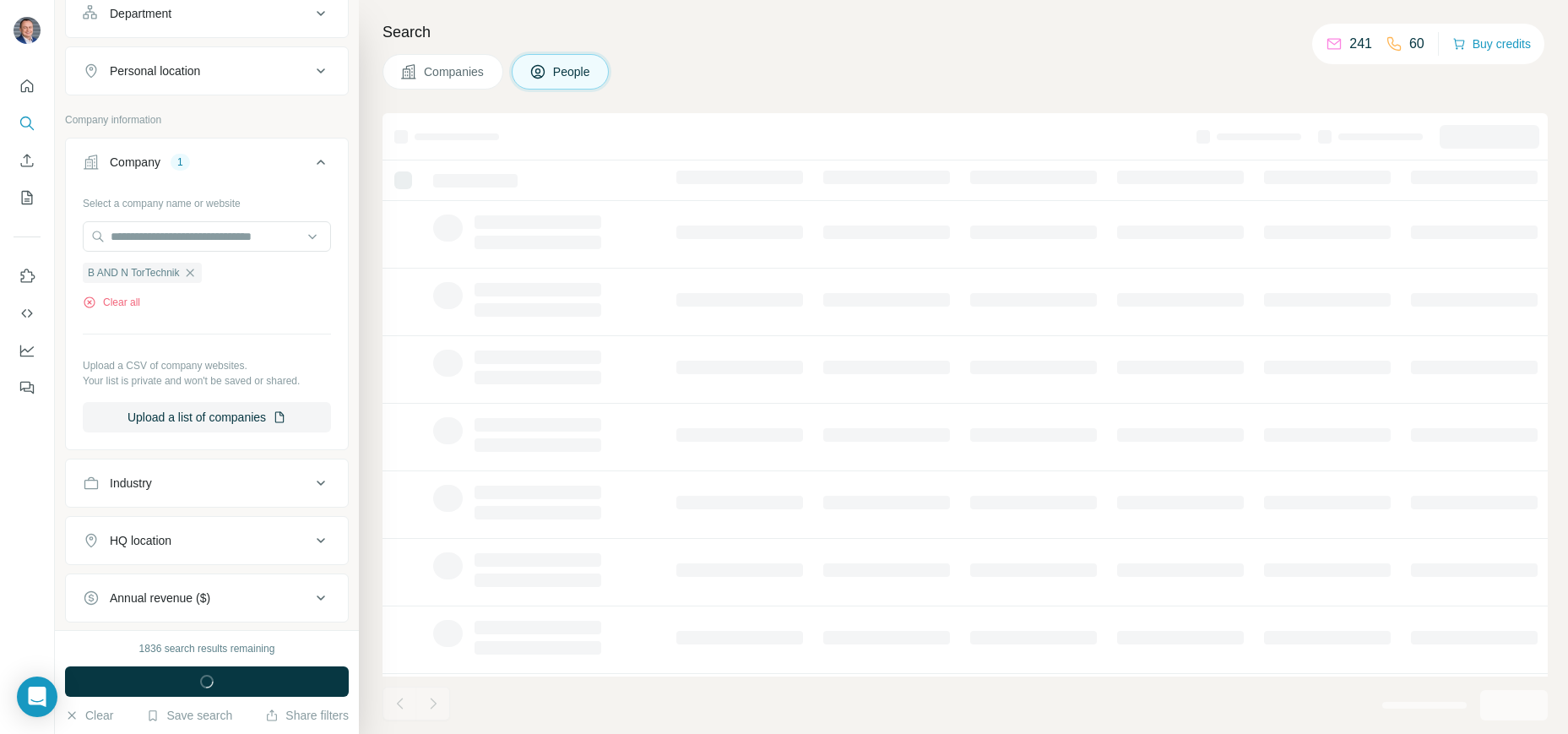
scroll to position [524, 0]
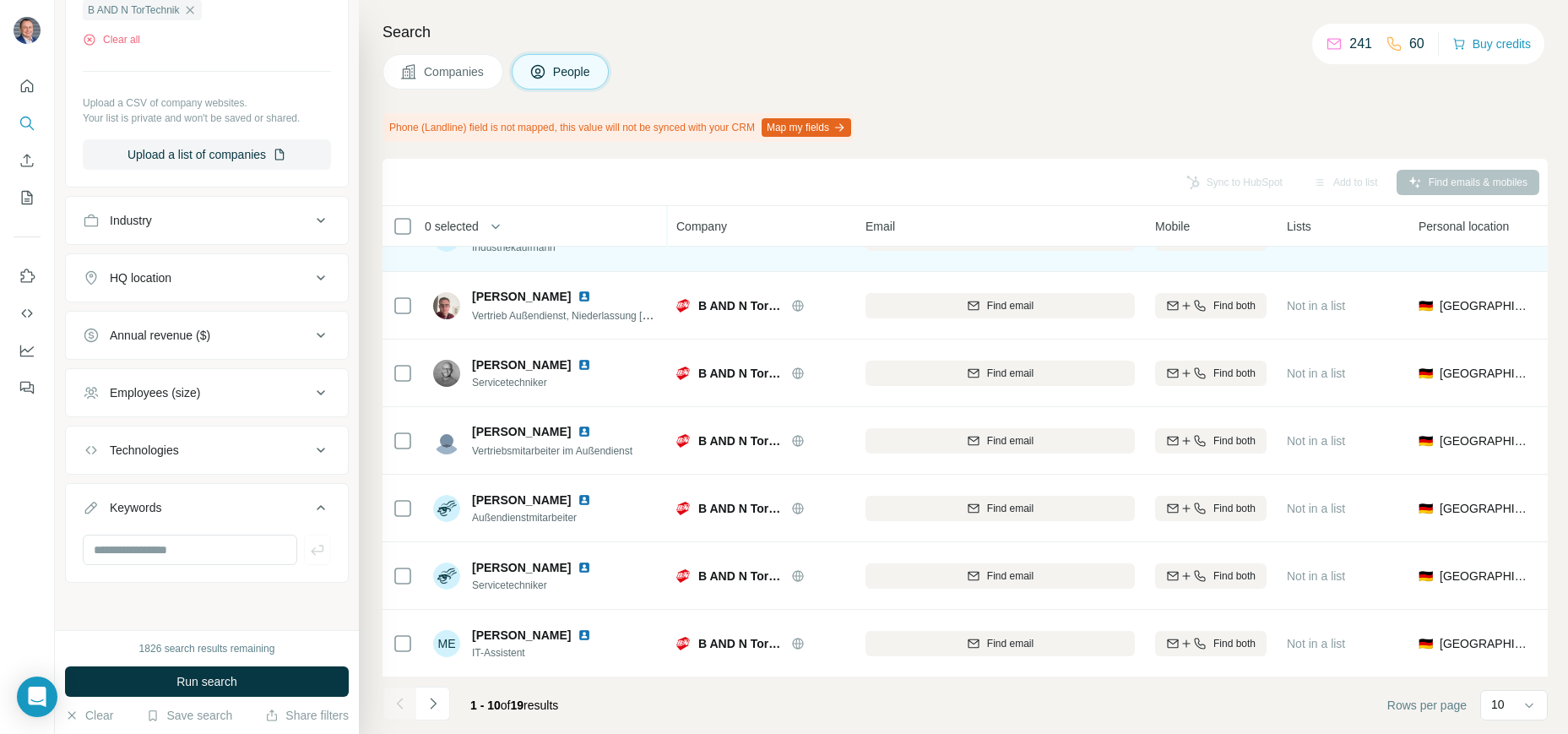
scroll to position [245, 0]
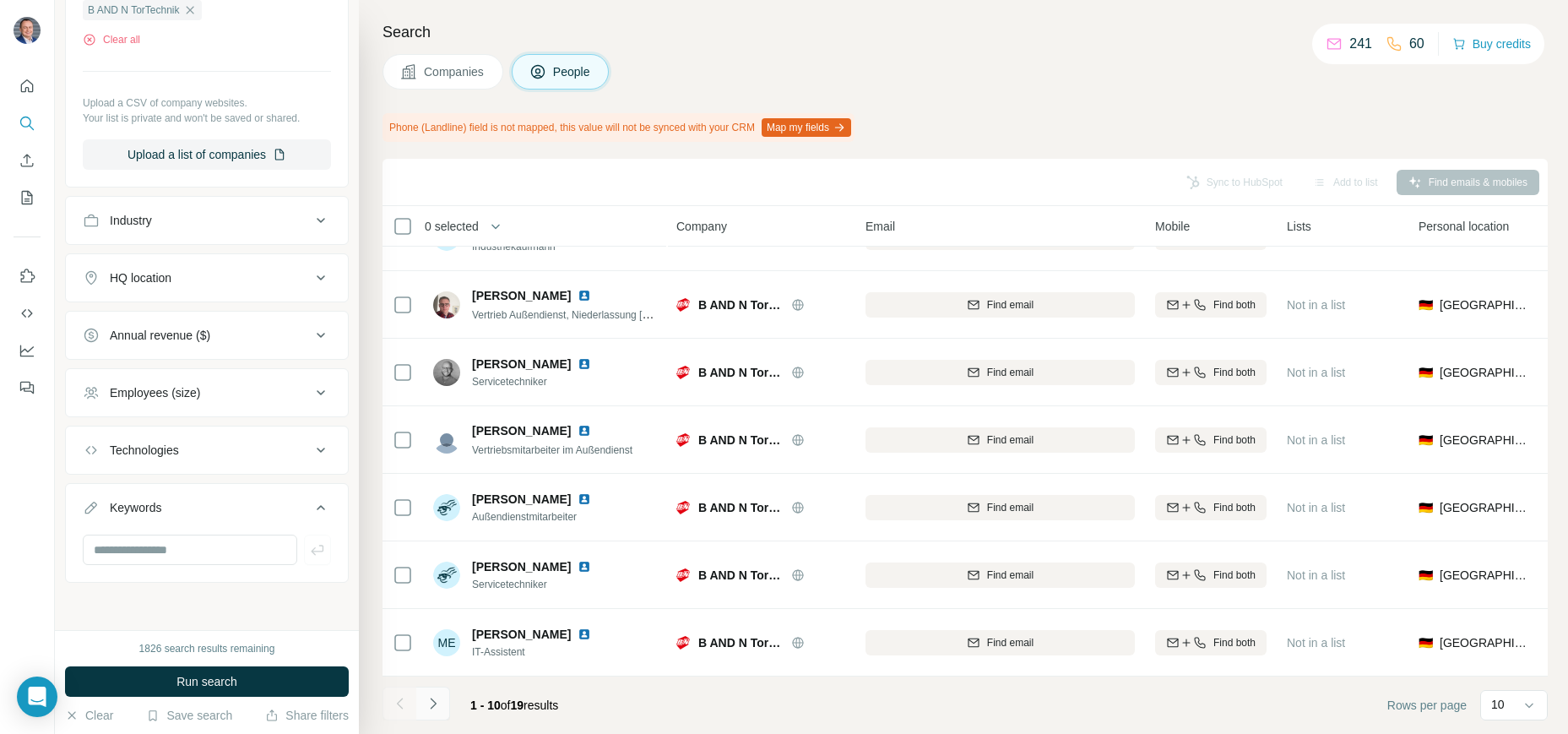
click at [439, 705] on icon "Navigate to next page" at bounding box center [432, 702] width 17 height 17
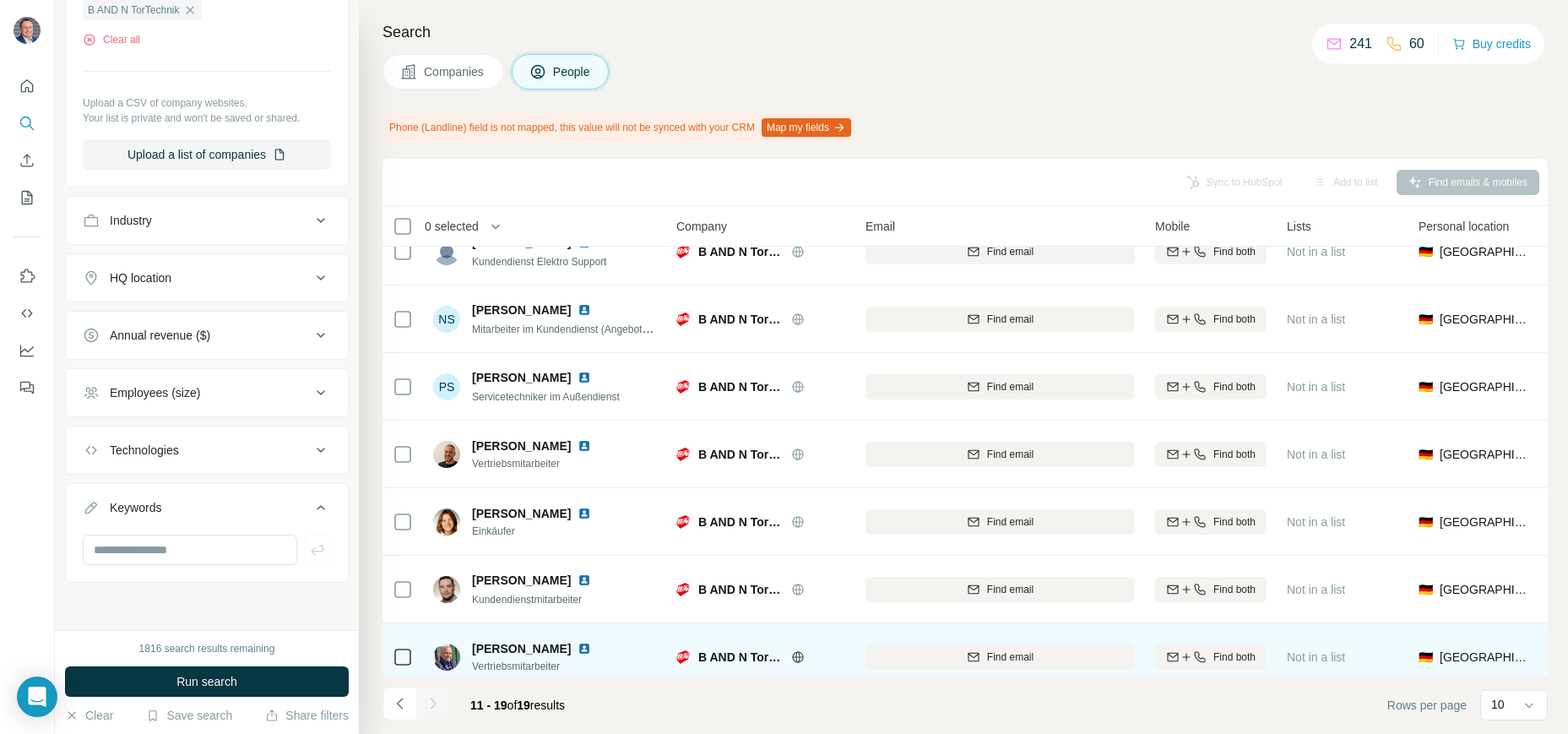
scroll to position [0, 0]
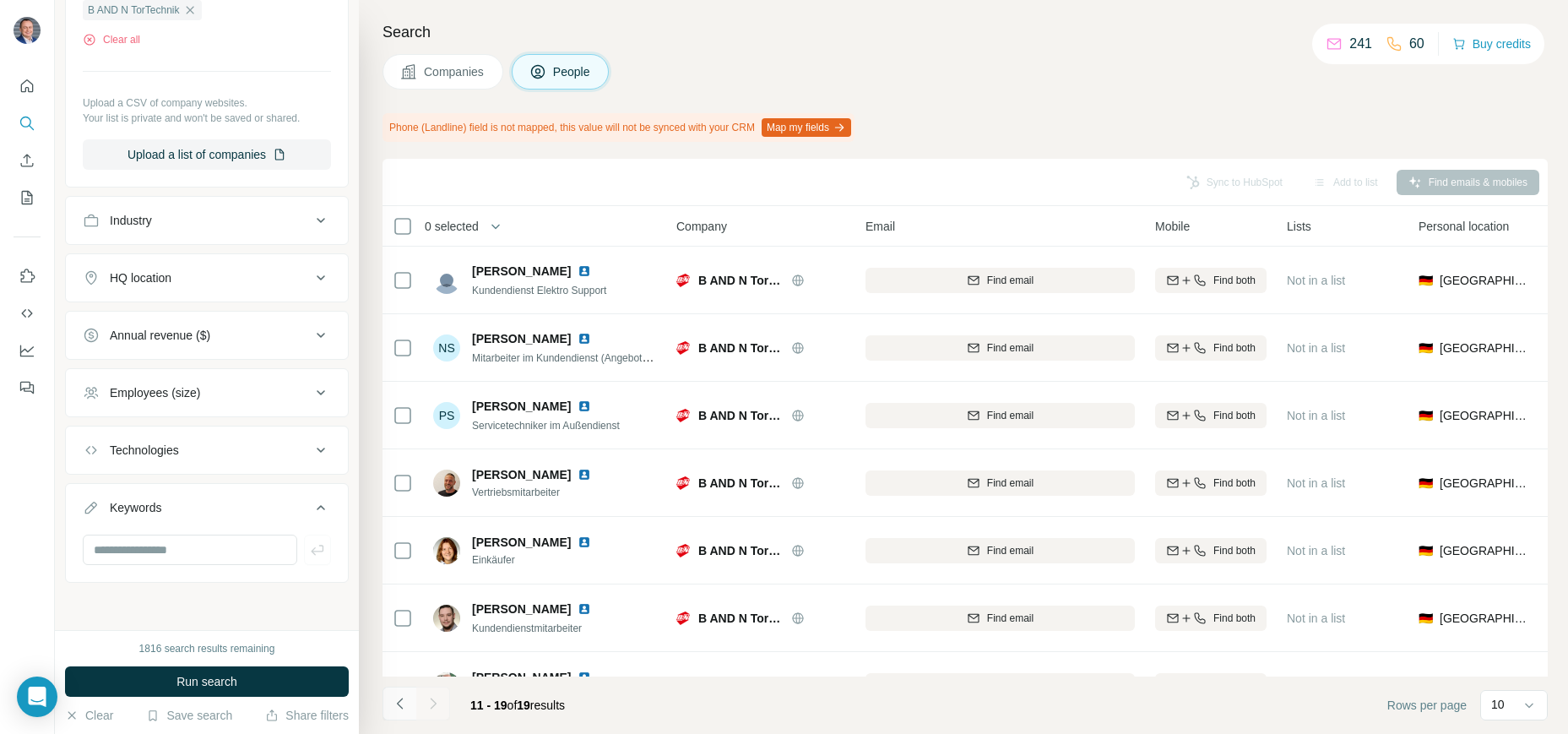
click at [398, 702] on icon "Navigate to previous page" at bounding box center [399, 702] width 6 height 11
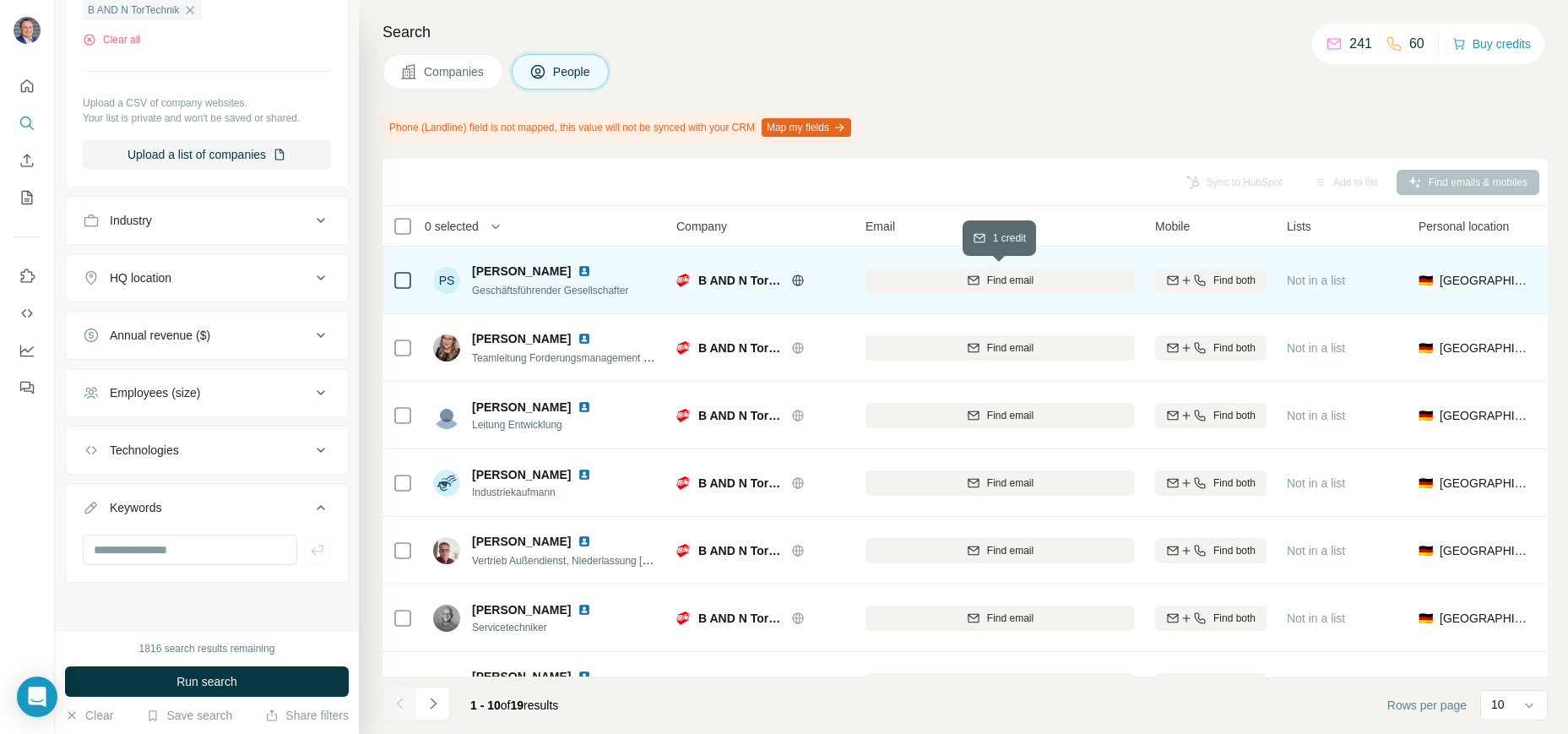
click at [960, 281] on div "Find email" at bounding box center [1000, 280] width 269 height 15
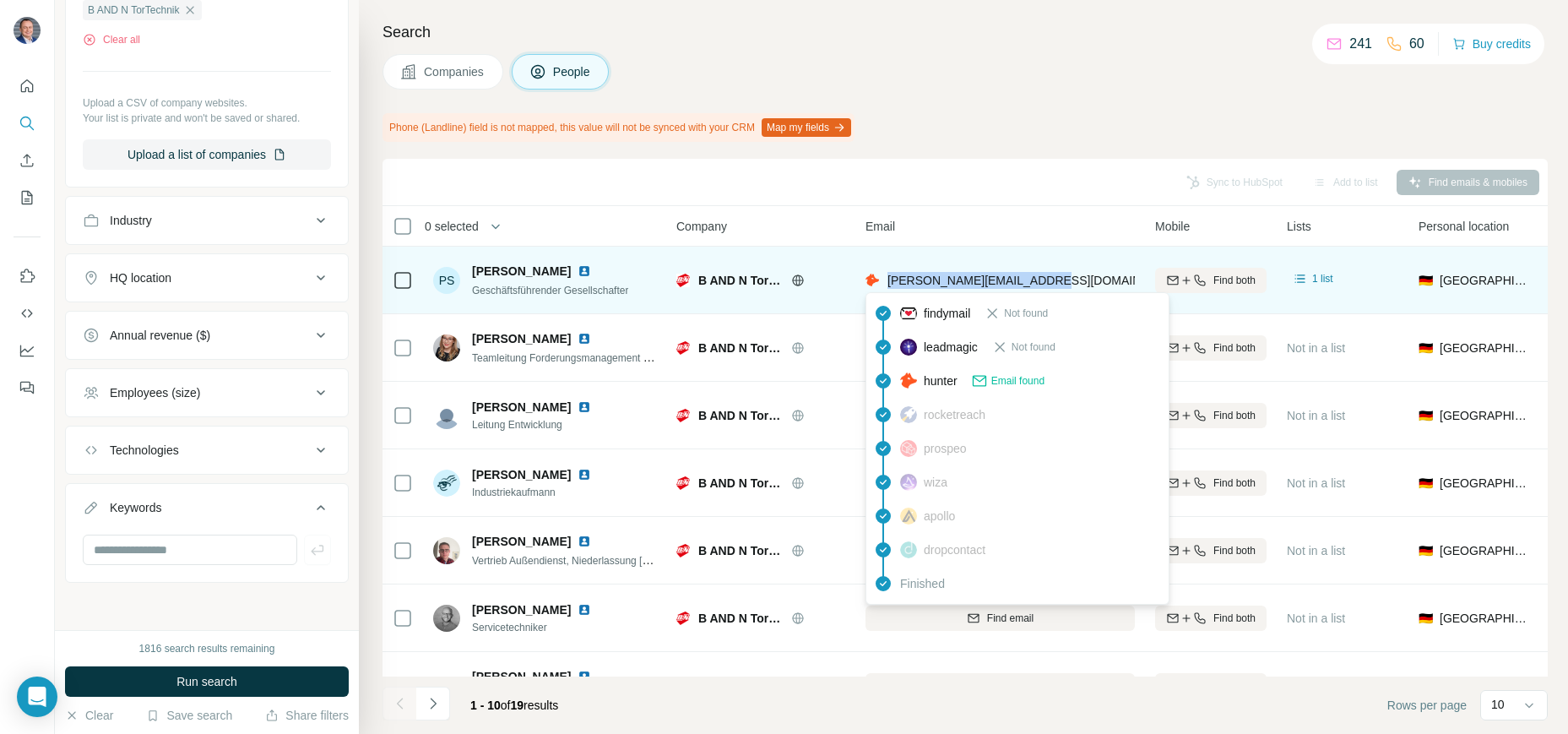
drag, startPoint x: 1005, startPoint y: 276, endPoint x: 885, endPoint y: 275, distance: 120.0
click at [885, 275] on div "[PERSON_NAME][EMAIL_ADDRESS][DOMAIN_NAME]" at bounding box center [1018, 280] width 306 height 17
